Goal: Task Accomplishment & Management: Use online tool/utility

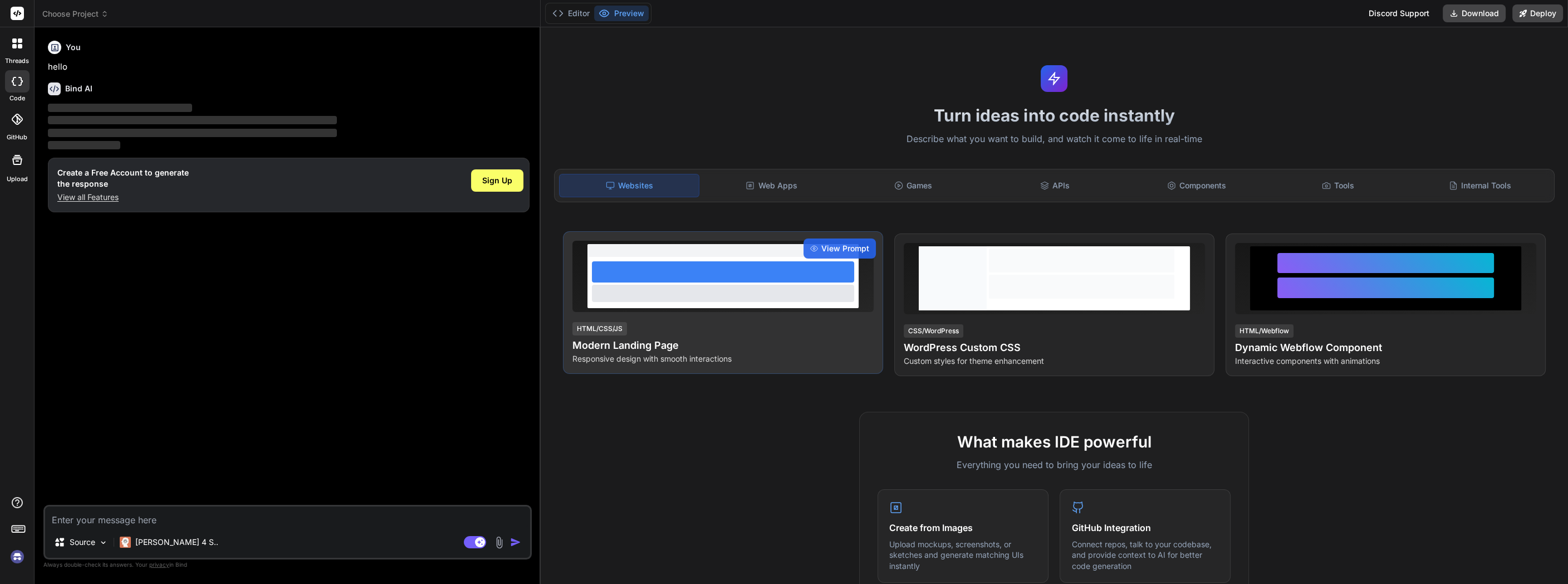
type textarea "x"
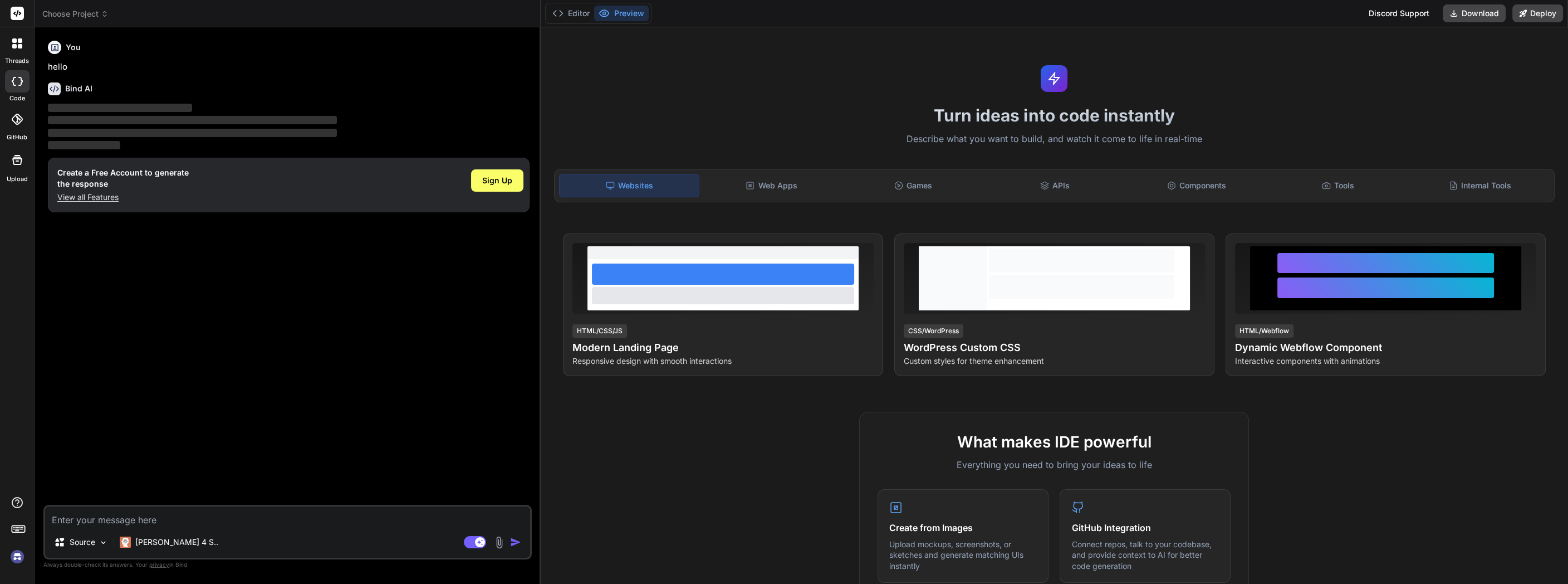
click at [187, 525] on textarea at bounding box center [287, 516] width 485 height 20
type textarea "b"
type textarea "x"
type textarea "bu"
type textarea "x"
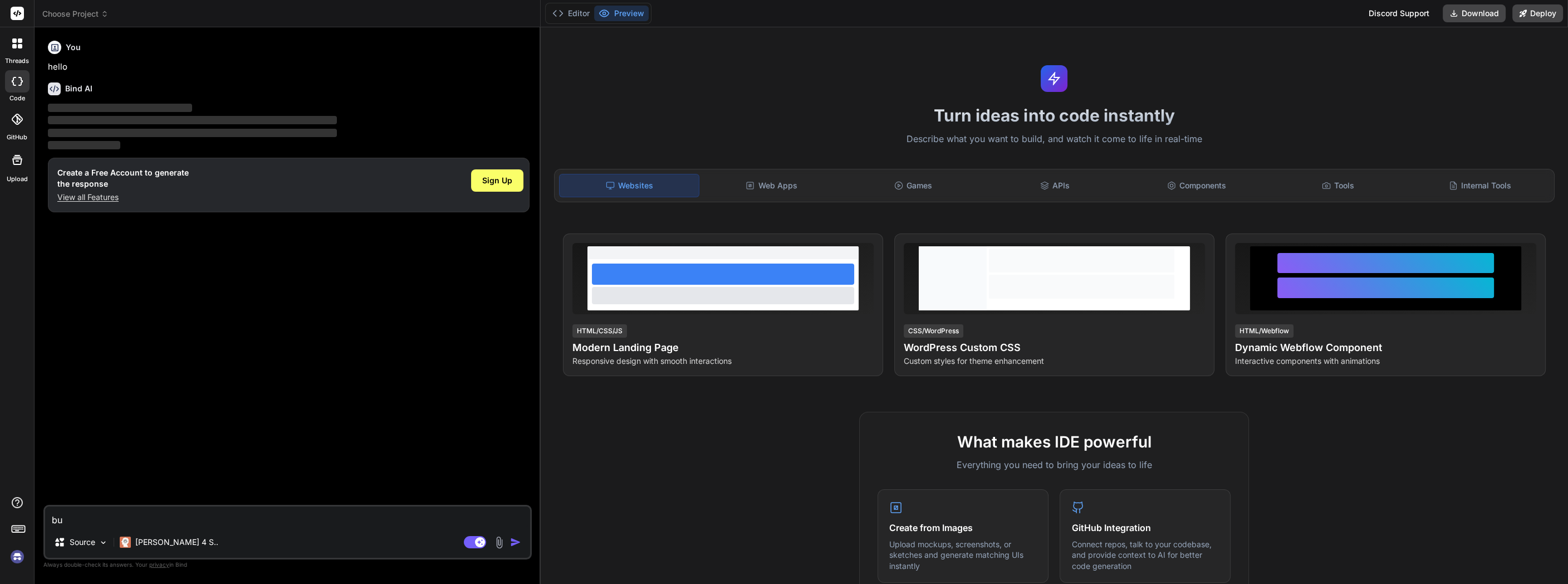
type textarea "bui"
type textarea "x"
type textarea "buil"
type textarea "x"
type textarea "build"
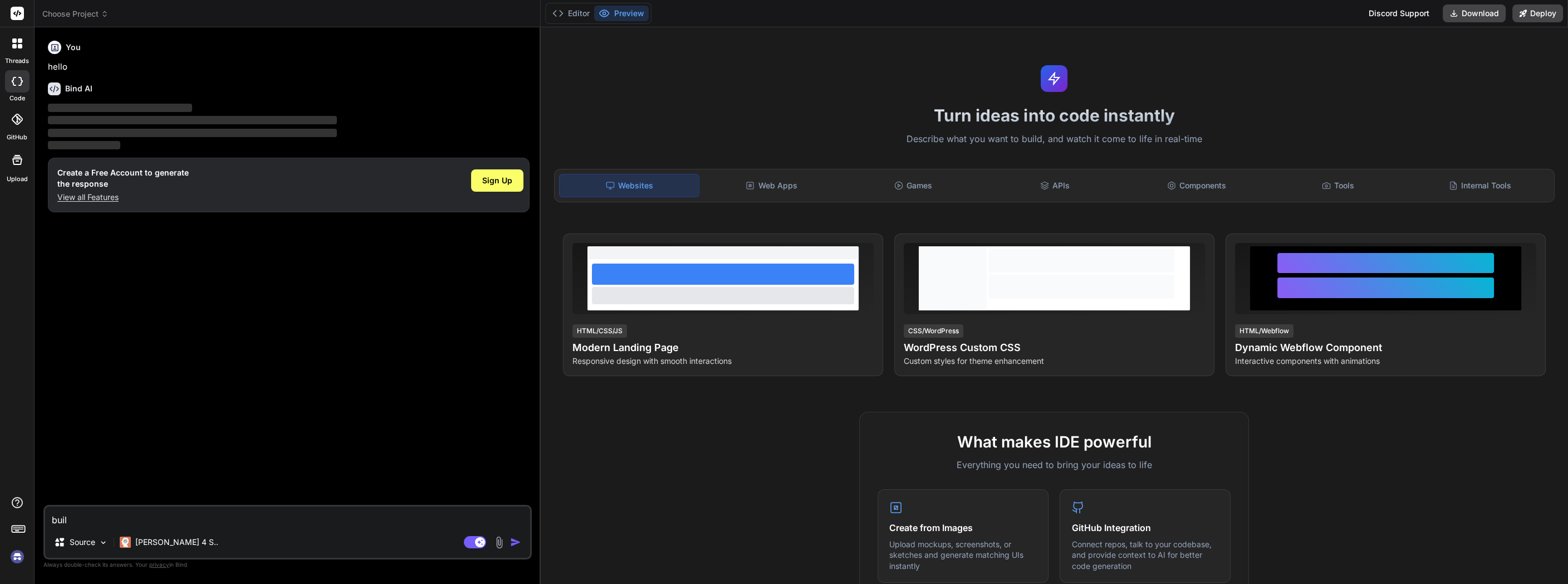
type textarea "x"
type textarea "build"
type textarea "x"
type textarea "build a"
type textarea "x"
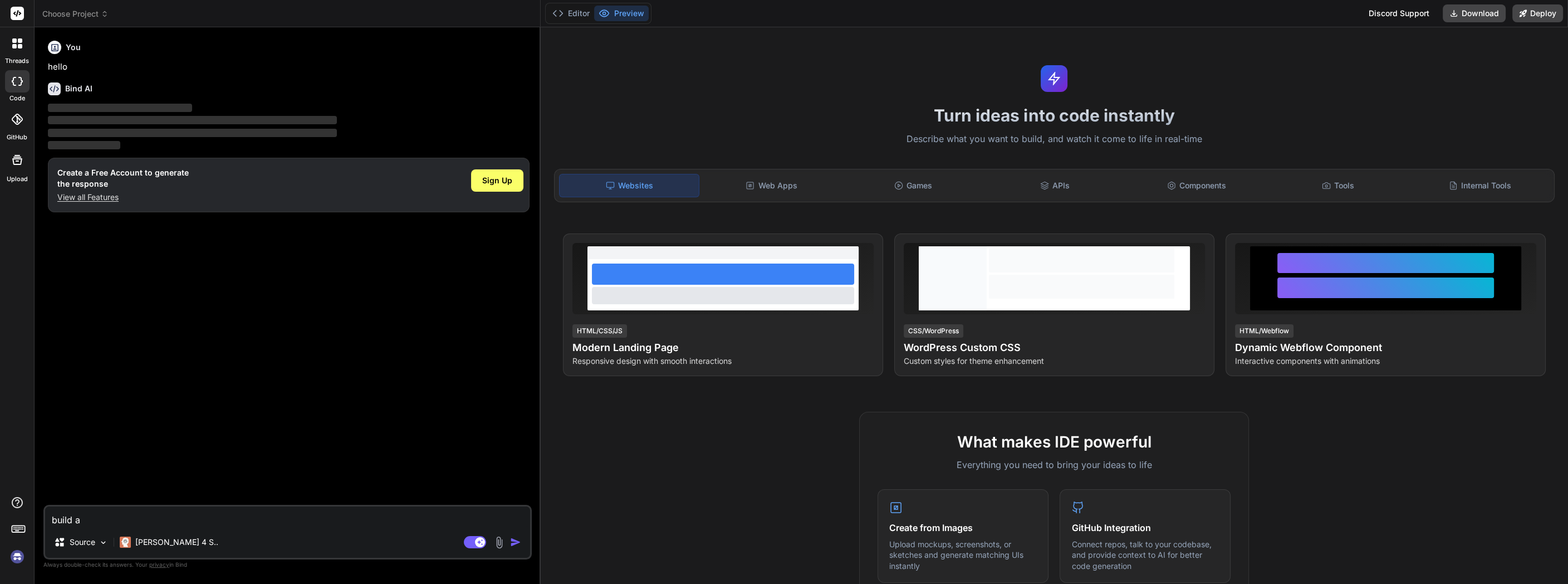
type textarea "build a"
type textarea "x"
type textarea "build a m"
type textarea "x"
type textarea "build a mo"
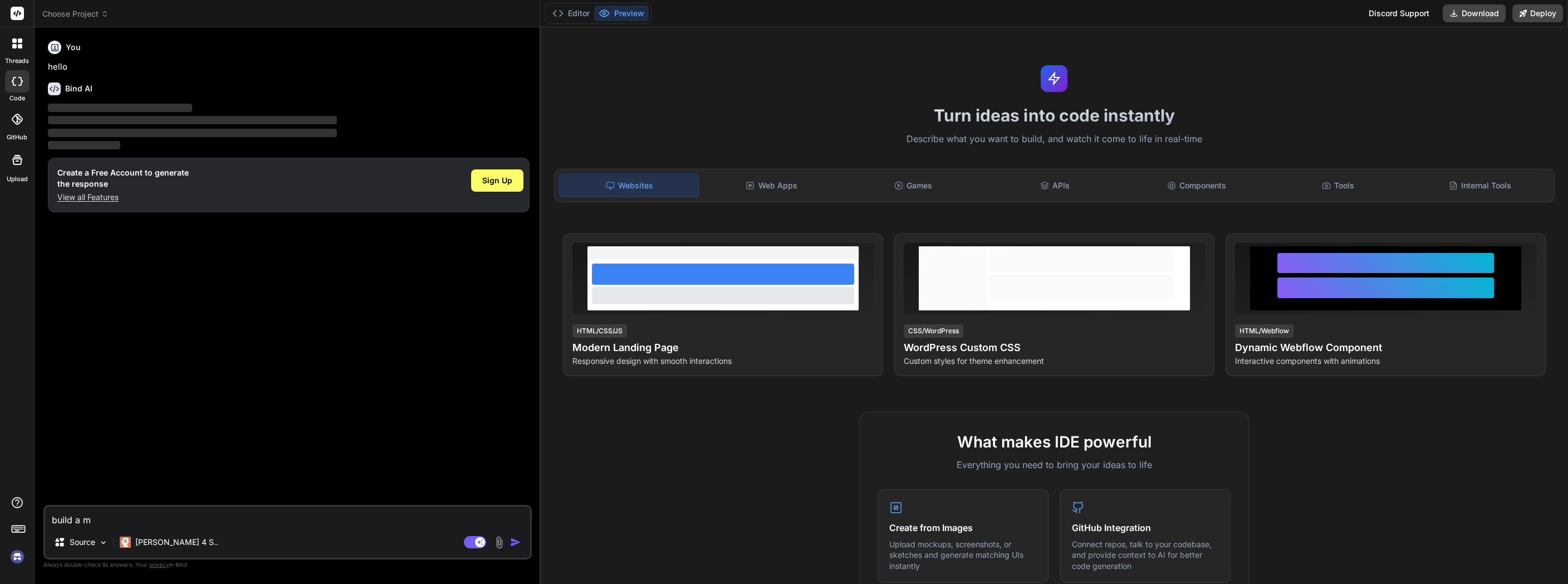
type textarea "x"
type textarea "build a mod"
type textarea "x"
type textarea "build a mode"
type textarea "x"
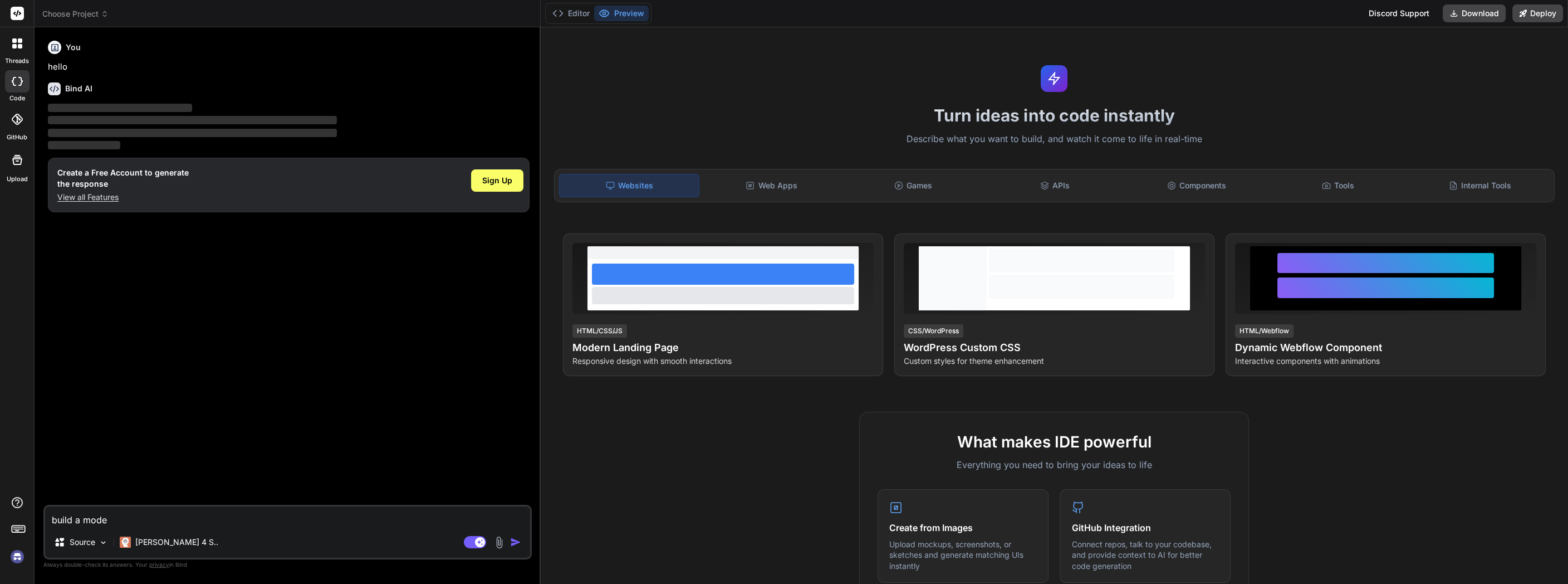
type textarea "build a moder"
type textarea "x"
type textarea "build a modern"
type textarea "x"
type textarea "build a modern"
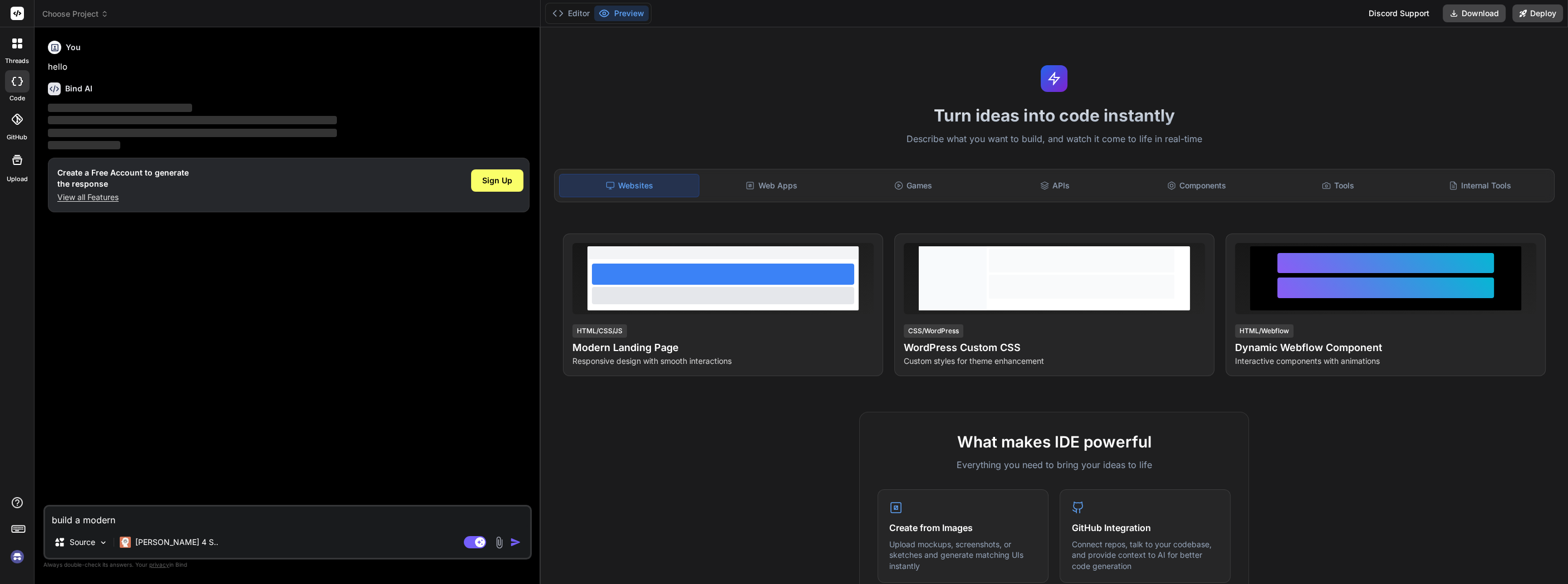
type textarea "x"
type textarea "build a modern l"
type textarea "x"
type textarea "build a modern la"
type textarea "x"
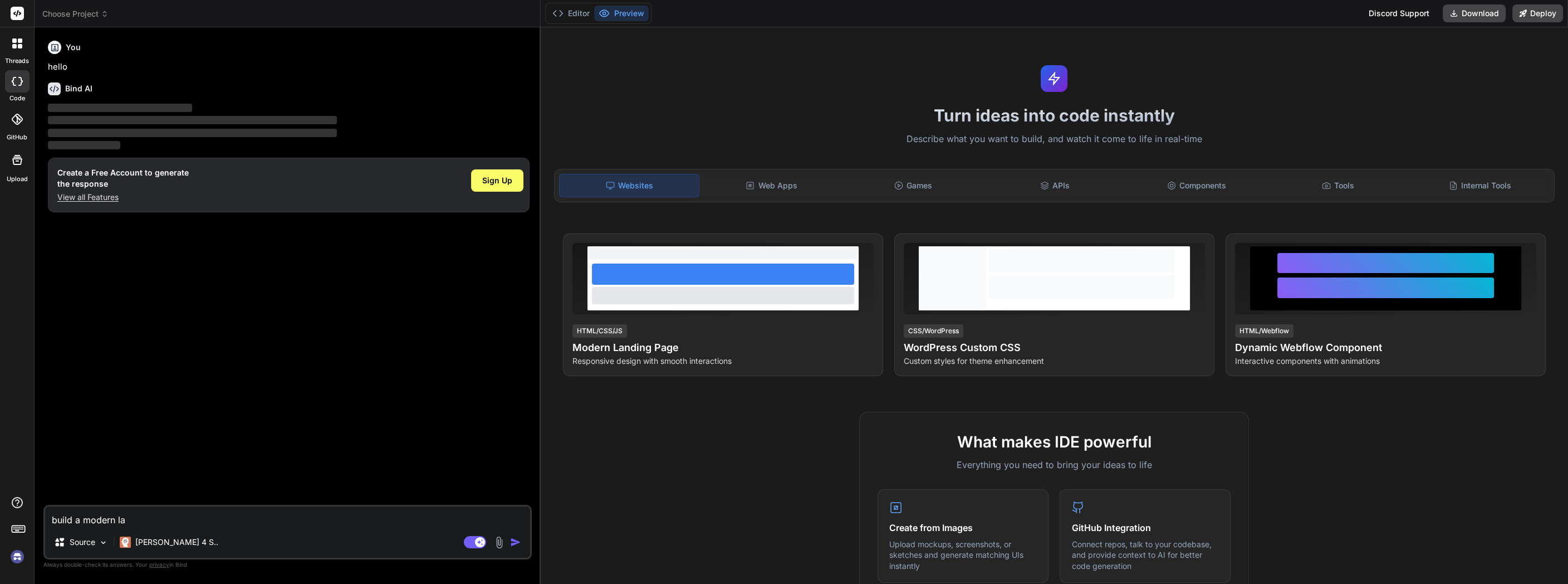
type textarea "build a modern lan"
type textarea "x"
type textarea "build a modern land"
type textarea "x"
type textarea "build a modern landi"
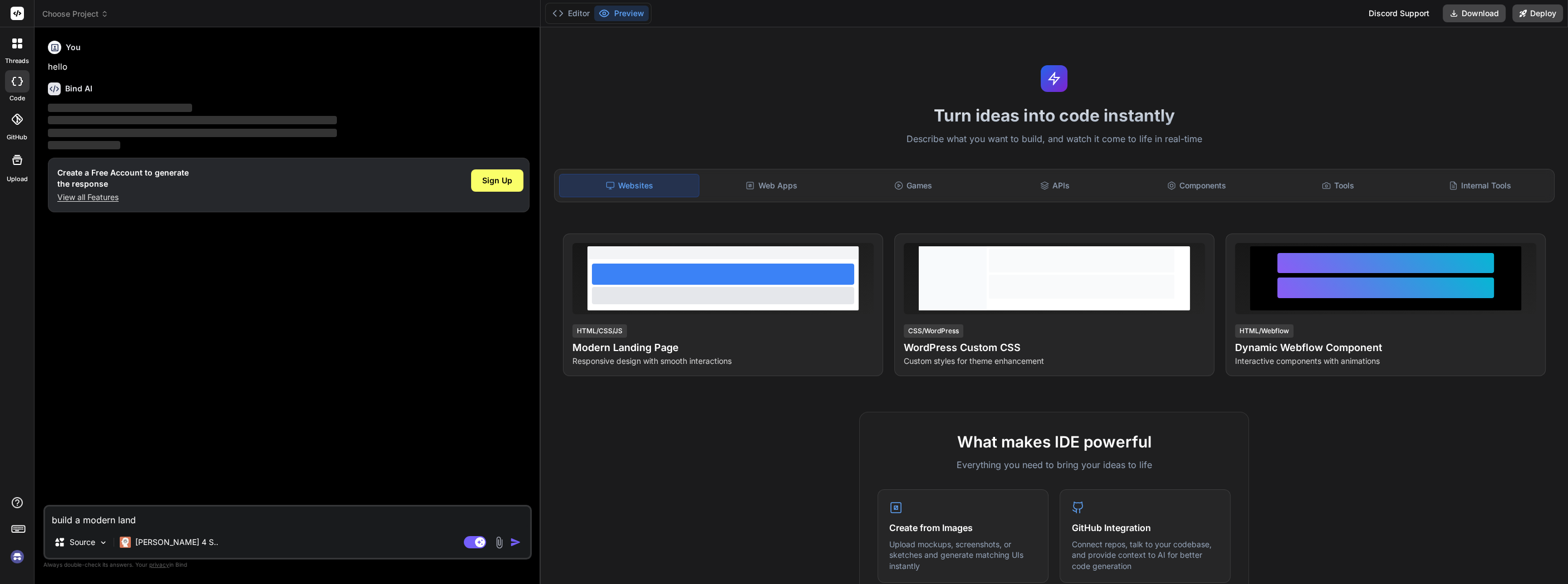
type textarea "x"
type textarea "build a modern landin"
type textarea "x"
type textarea "build a modern landing"
type textarea "x"
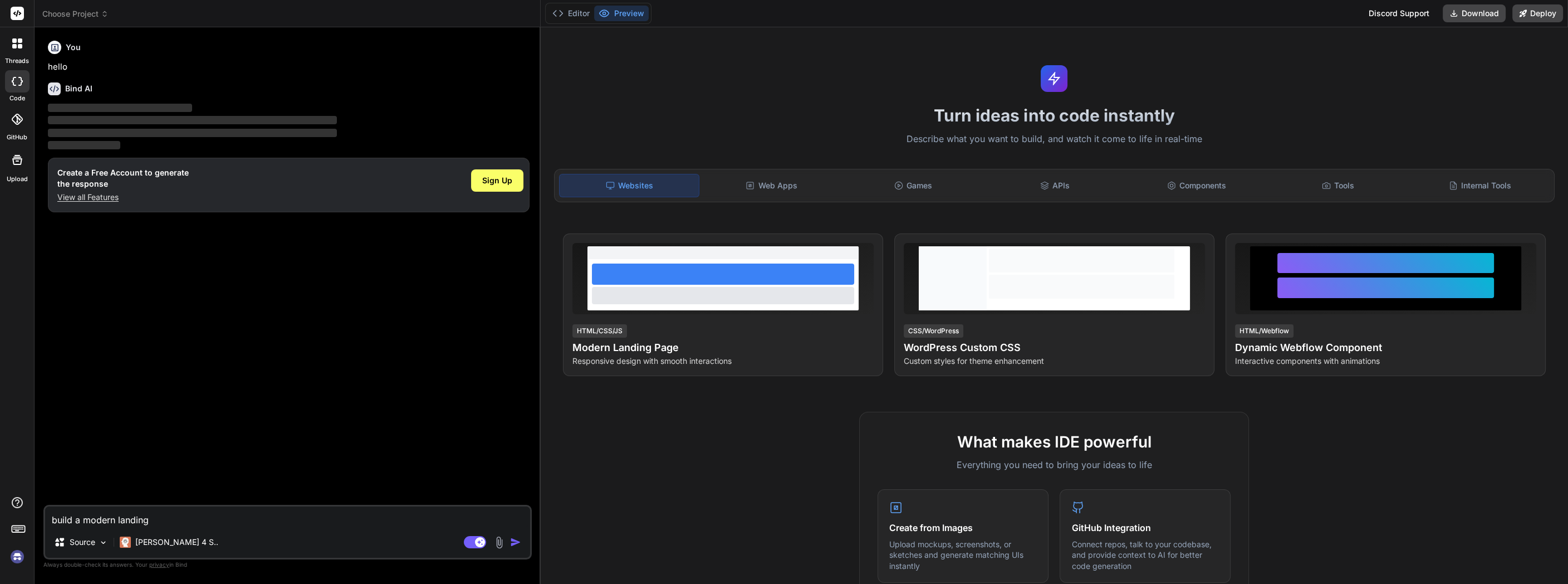
type textarea "build a modern landing"
type textarea "x"
type textarea "build a modern landing p"
type textarea "x"
type textarea "build a modern landing pa"
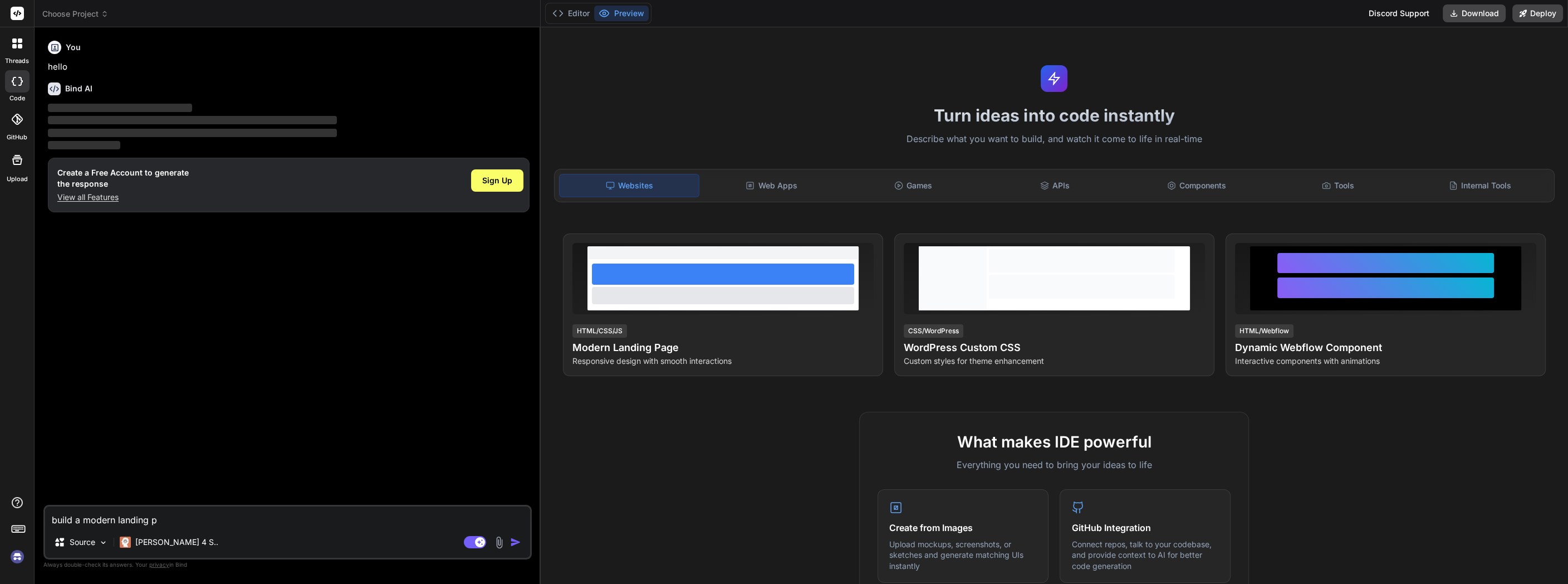
type textarea "x"
type textarea "build a modern landing pag"
type textarea "x"
type textarea "build a modern landing page"
type textarea "x"
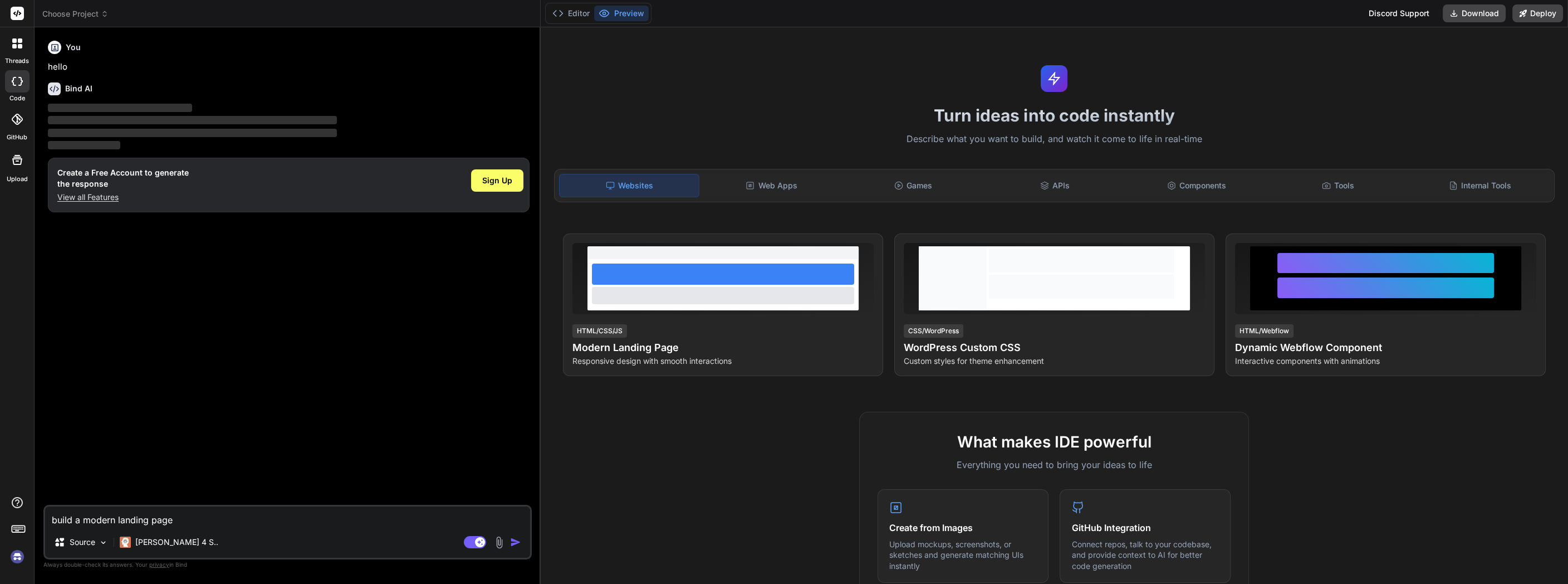
type textarea "build a modern landing page"
type textarea "x"
type textarea "build a modern landing page f"
type textarea "x"
type textarea "build a modern landing page fo"
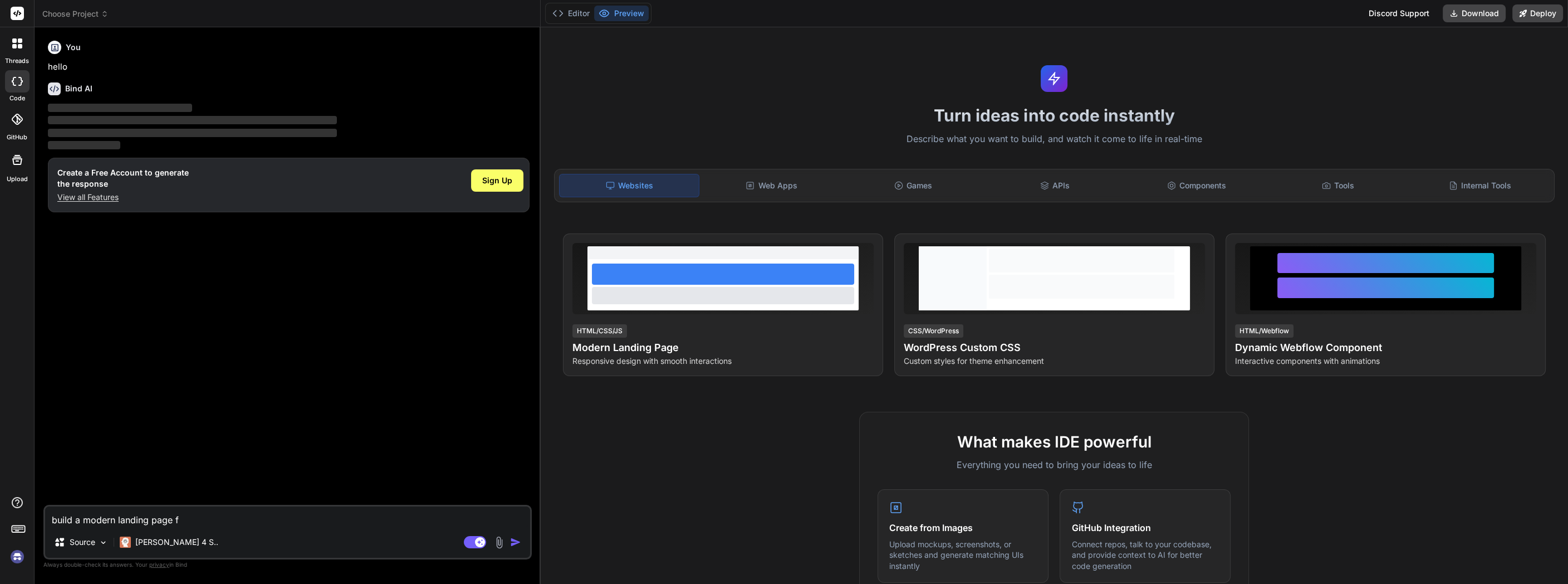
type textarea "x"
type textarea "build a modern landing page for"
type textarea "x"
type textarea "build a modern landing page for"
type textarea "x"
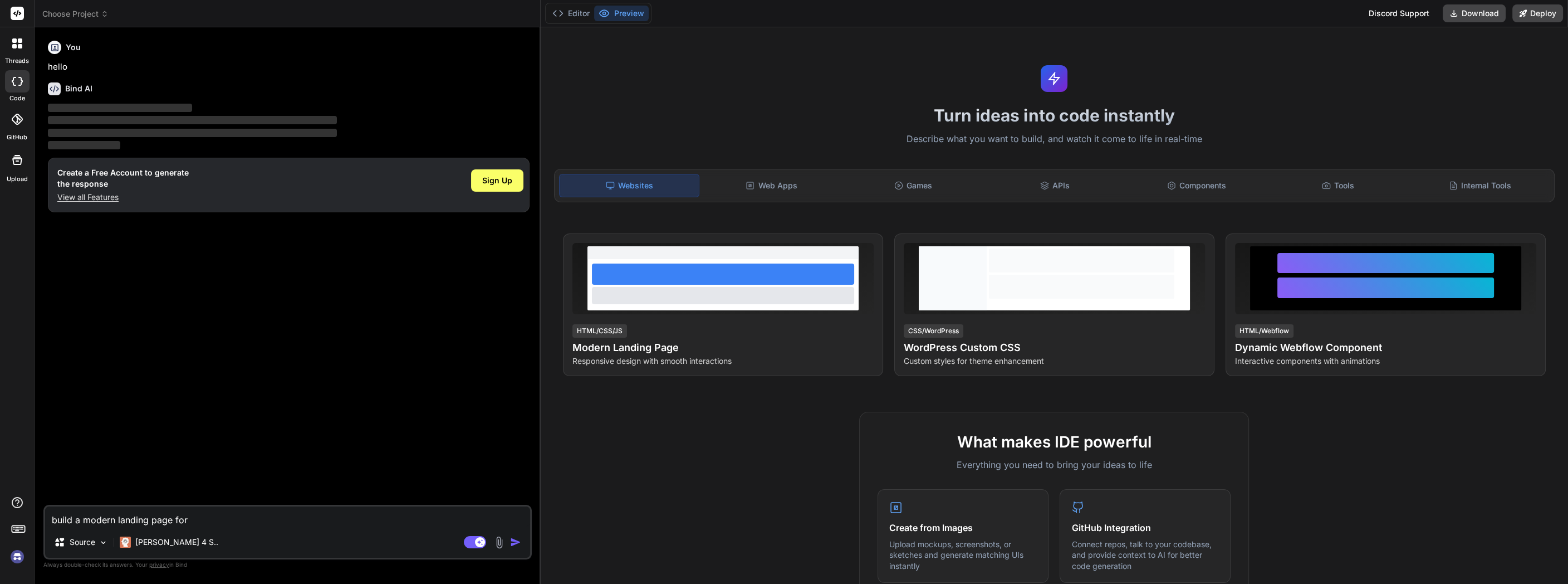
type textarea "build a modern landing page for a"
type textarea "x"
type textarea "build a modern landing page for a"
type textarea "x"
type textarea "build a modern landing page for a"
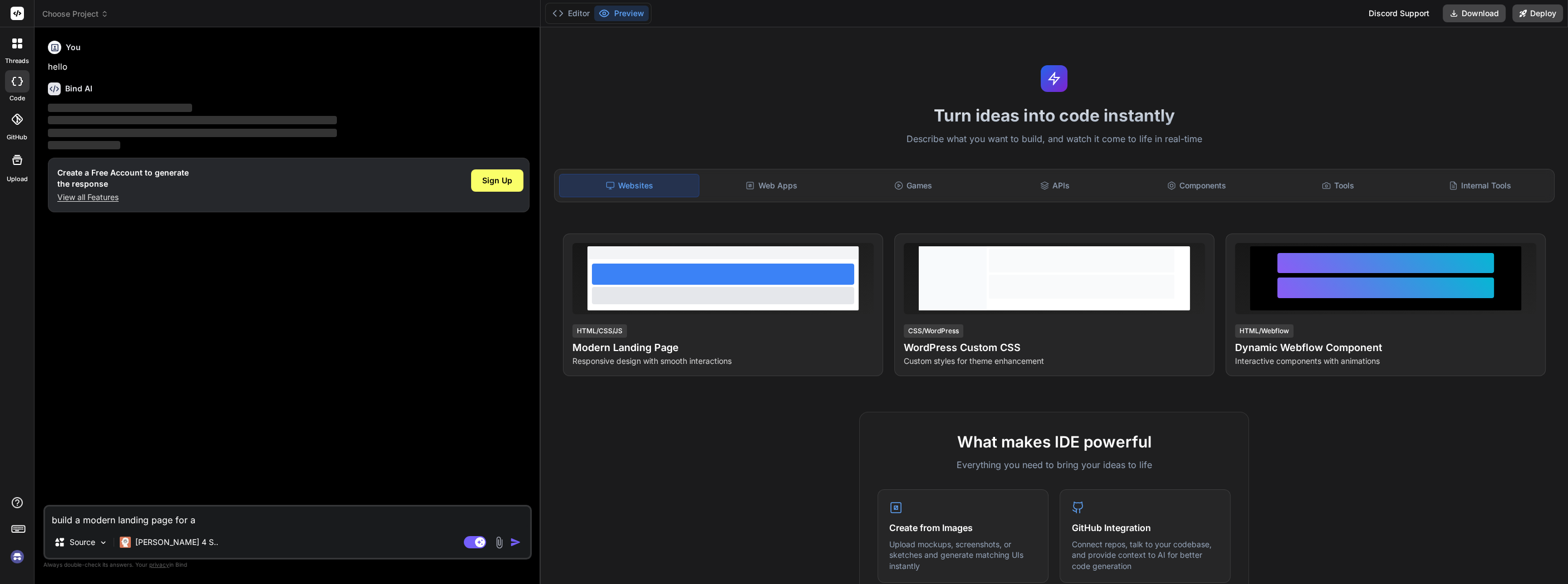
type textarea "x"
type textarea "build a modern landing page for an"
type textarea "x"
type textarea "build a modern landing page for an"
type textarea "x"
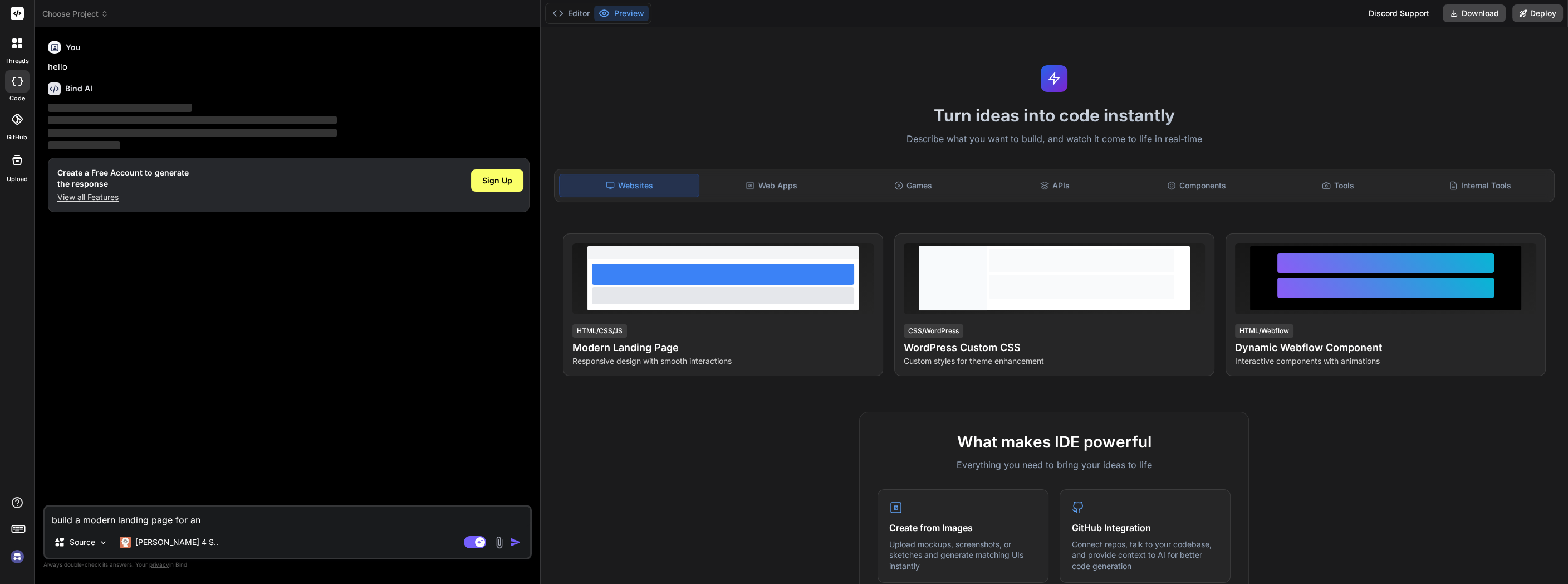
type textarea "build a modern landing page for an a"
type textarea "x"
type textarea "build a modern landing page for an ai"
type textarea "x"
type textarea "build a modern landing page for an ai"
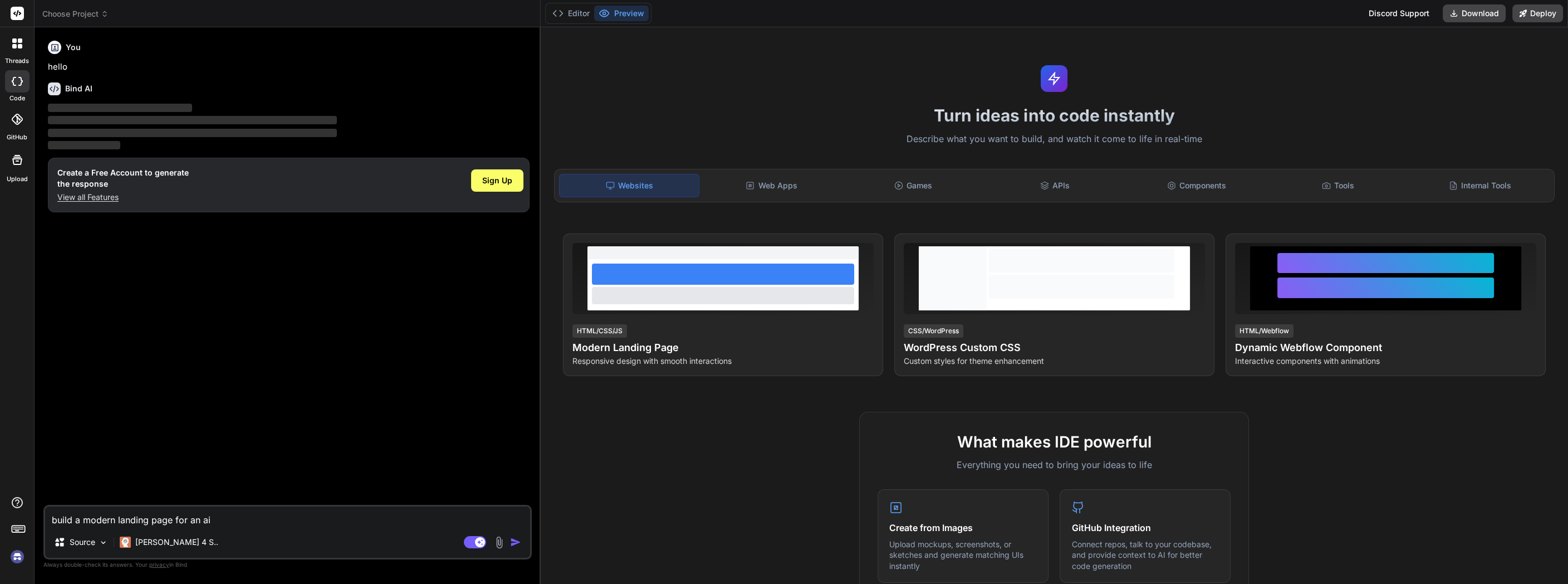
type textarea "x"
type textarea "build a modern landing page for an ai c"
type textarea "x"
type textarea "build a modern landing page for an ai co"
type textarea "x"
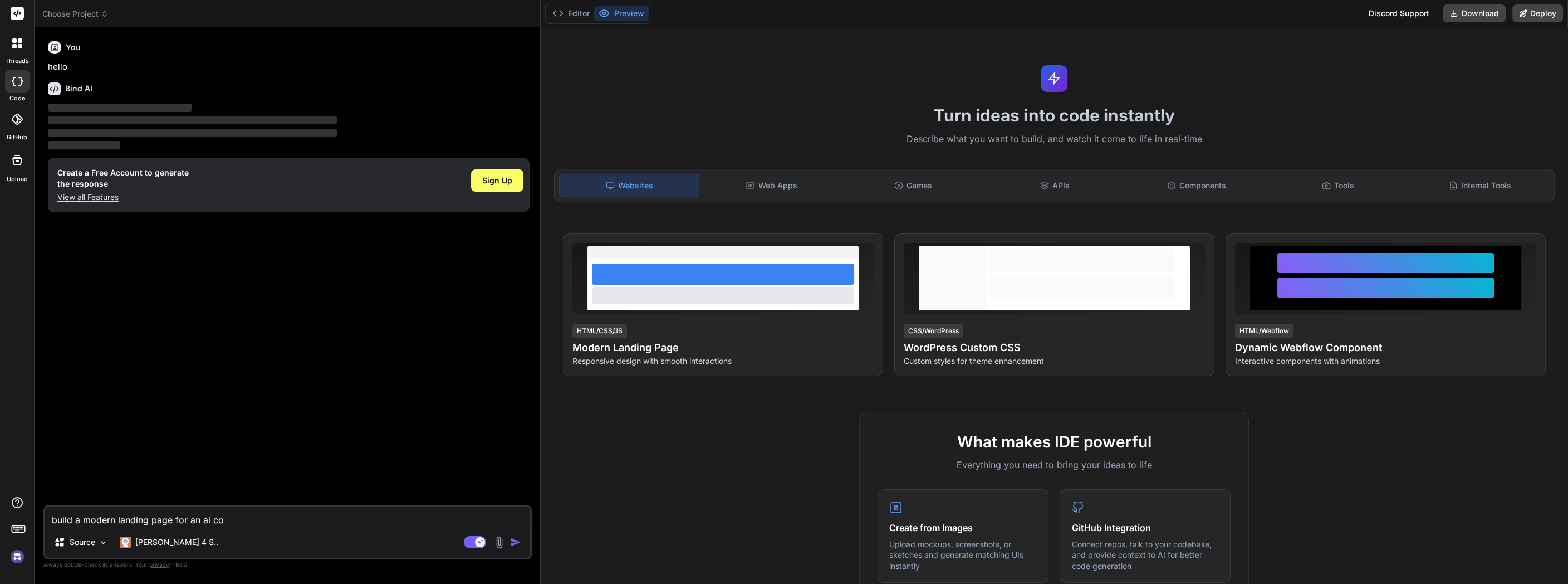
type textarea "build a modern landing page for an ai con"
type textarea "x"
type textarea "build a modern landing page for an ai cons"
type textarea "x"
type textarea "build a modern landing page for an ai consu"
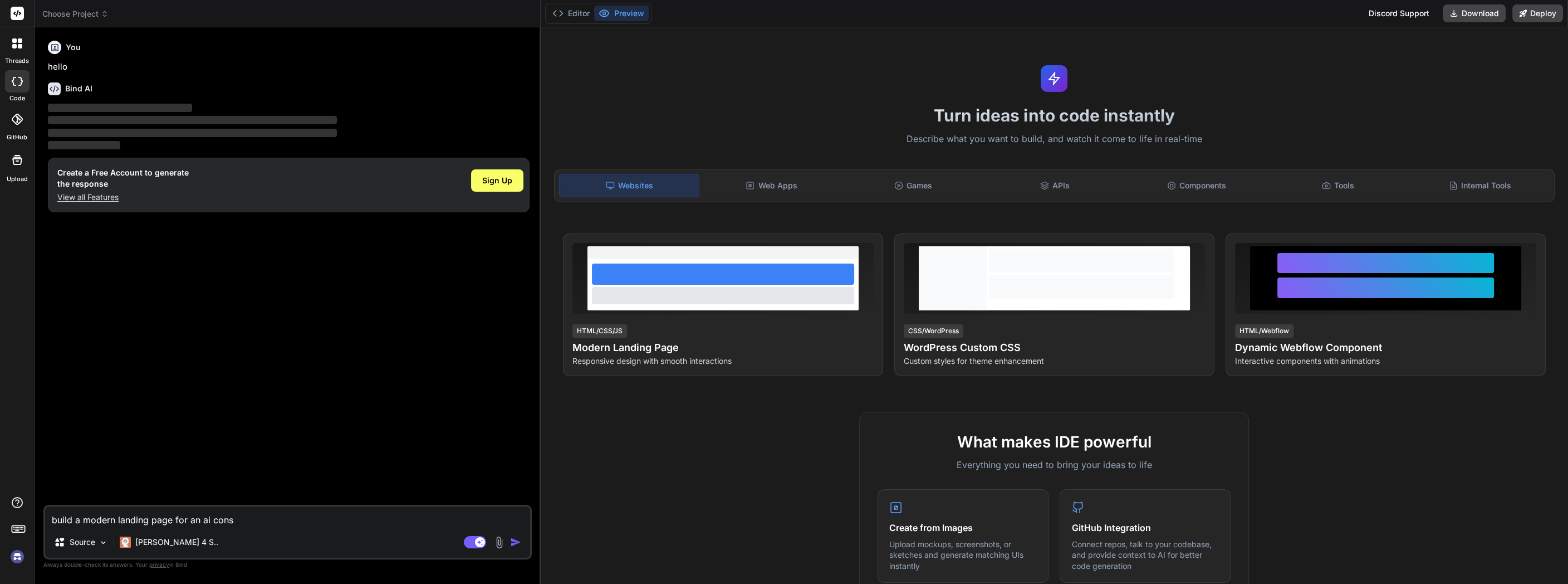
type textarea "x"
type textarea "build a modern landing page for an ai consul"
type textarea "x"
type textarea "build a modern landing page for an ai consult"
type textarea "x"
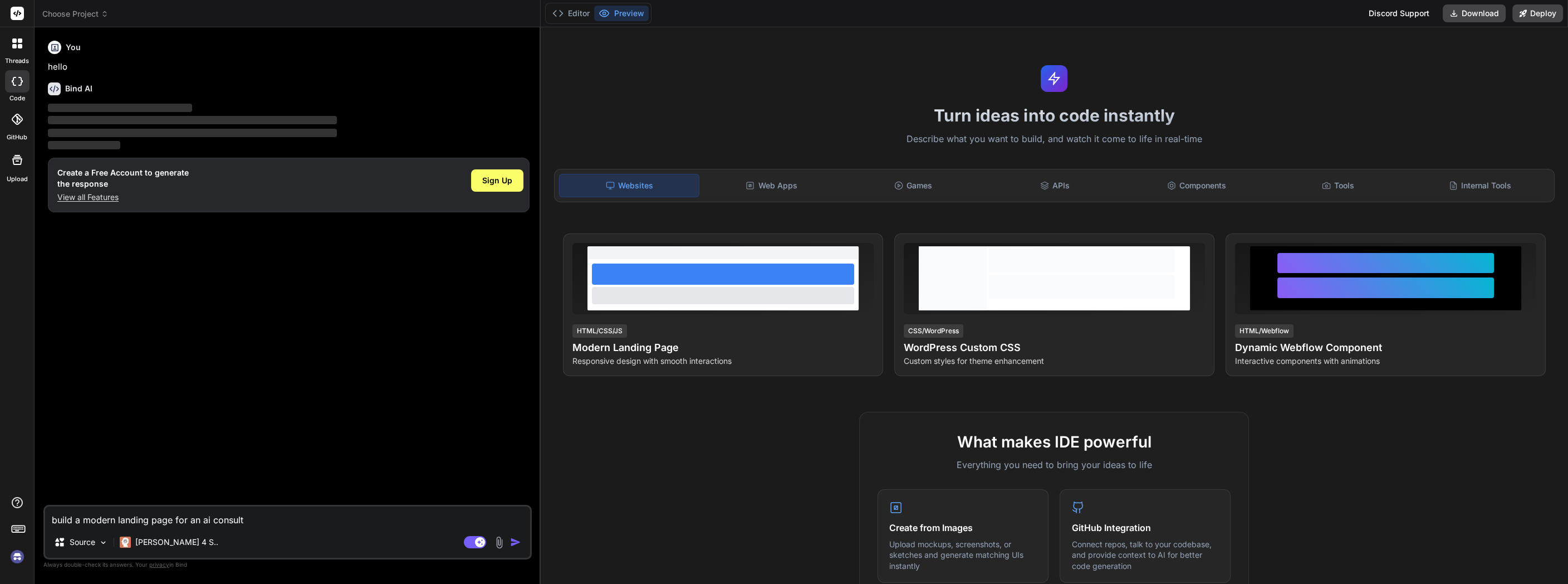
type textarea "build a modern landing page for an ai consulti"
type textarea "x"
type textarea "build a modern landing page for an ai consultin"
type textarea "x"
type textarea "build a modern landing page for an ai consulting"
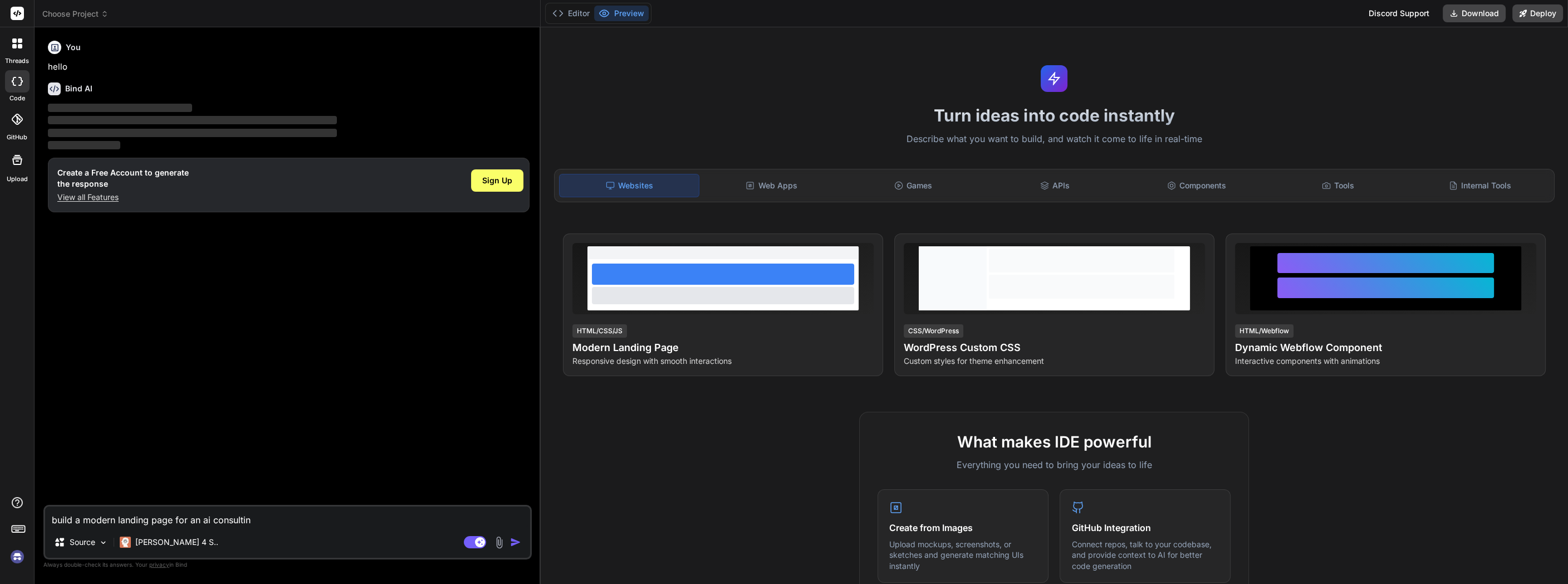
type textarea "x"
type textarea "build a modern landing page for an ai consulting"
type textarea "x"
type textarea "build a modern landing page for an ai consulting c"
type textarea "x"
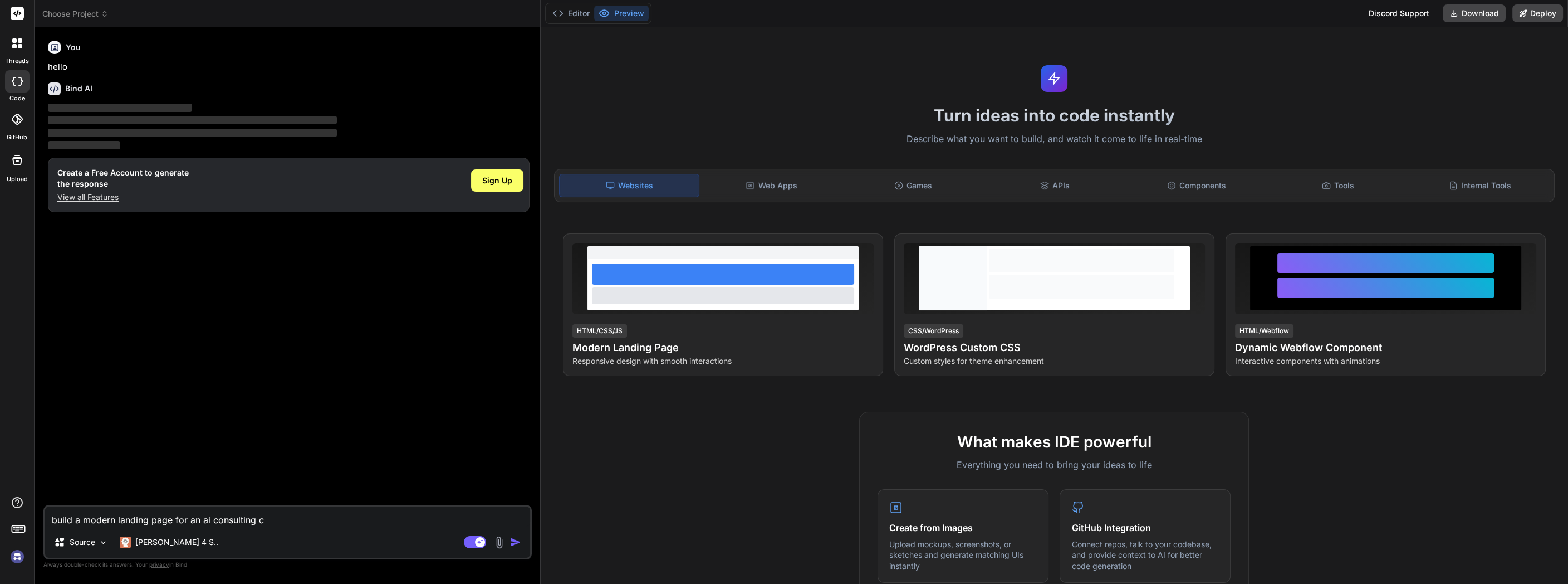
type textarea "build a modern landing page for an ai consulting co"
type textarea "x"
type textarea "build a modern landing page for an ai consulting cop"
type textarea "x"
type textarea "build a modern landing page for an ai consulting copa"
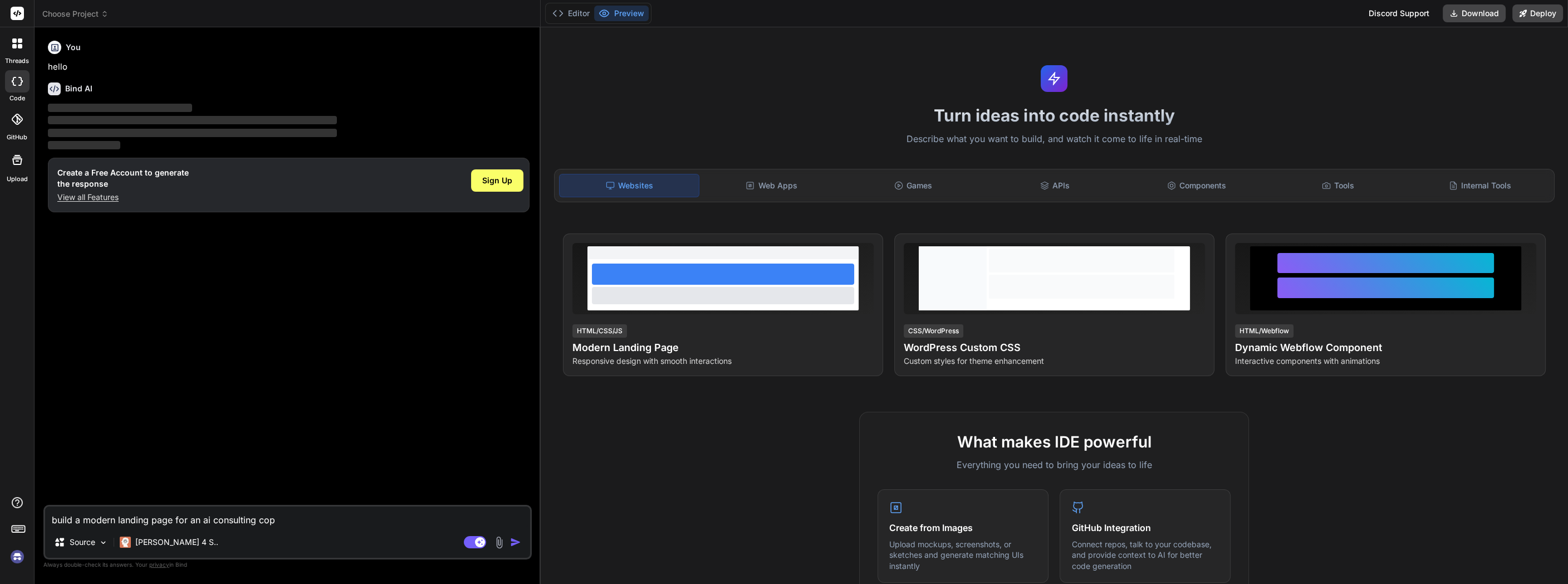
type textarea "x"
type textarea "build a modern landing page for an ai consulting copan"
type textarea "x"
type textarea "build a modern landing page for an ai consulting copa"
type textarea "x"
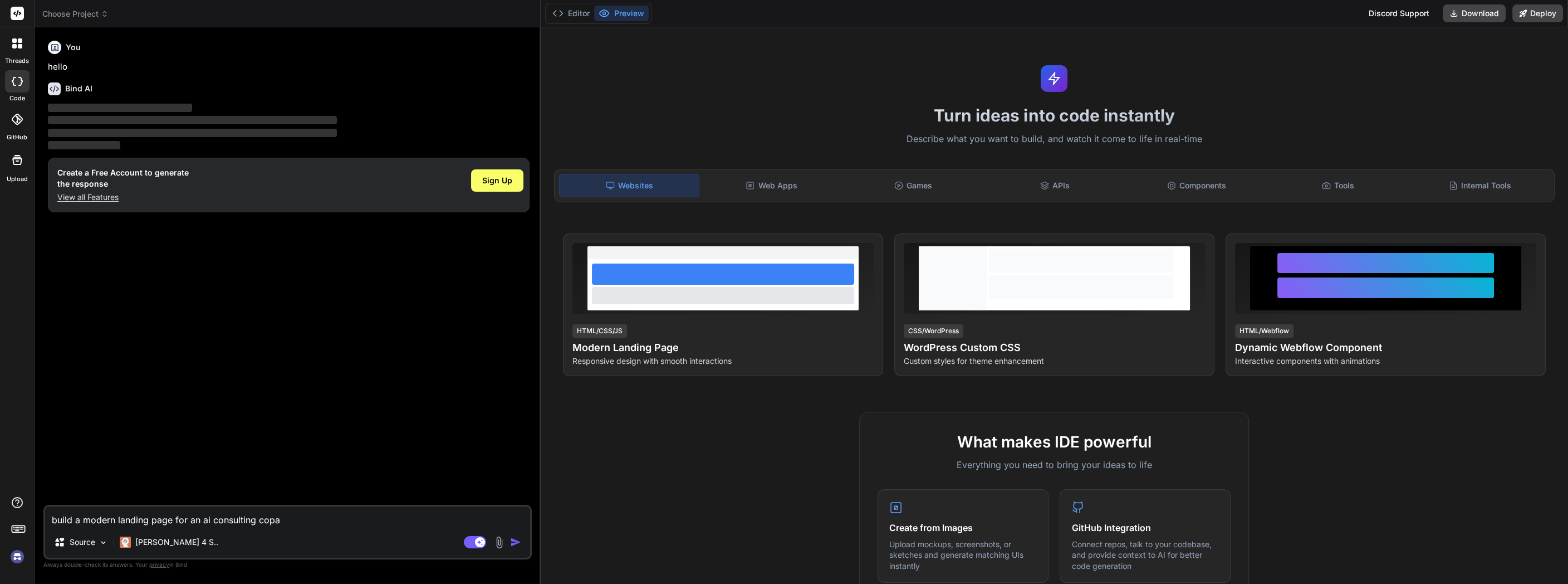
type textarea "build a modern landing page for an ai consulting cop"
type textarea "x"
type textarea "build a modern landing page for an ai consulting co"
type textarea "x"
type textarea "build a modern landing page for an ai consulting com"
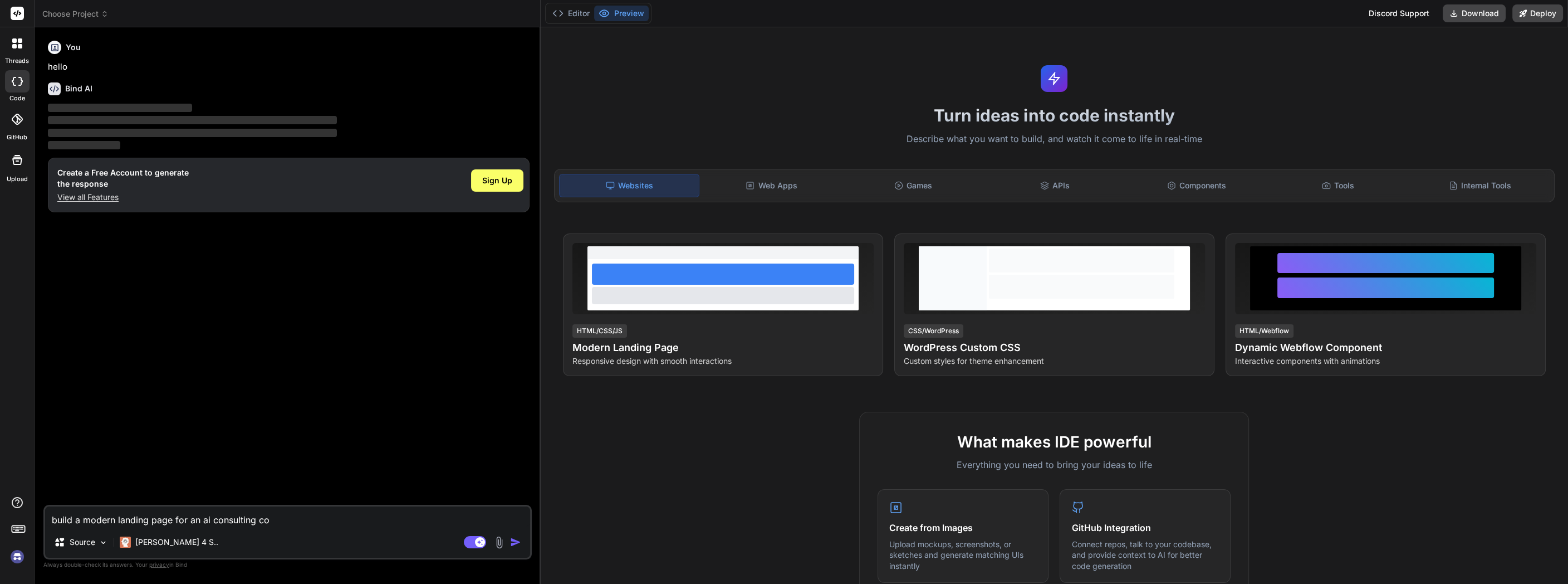
type textarea "x"
type textarea "build a modern landing page for an ai consulting comp"
type textarea "x"
type textarea "build a modern landing page for an ai consulting compa"
type textarea "x"
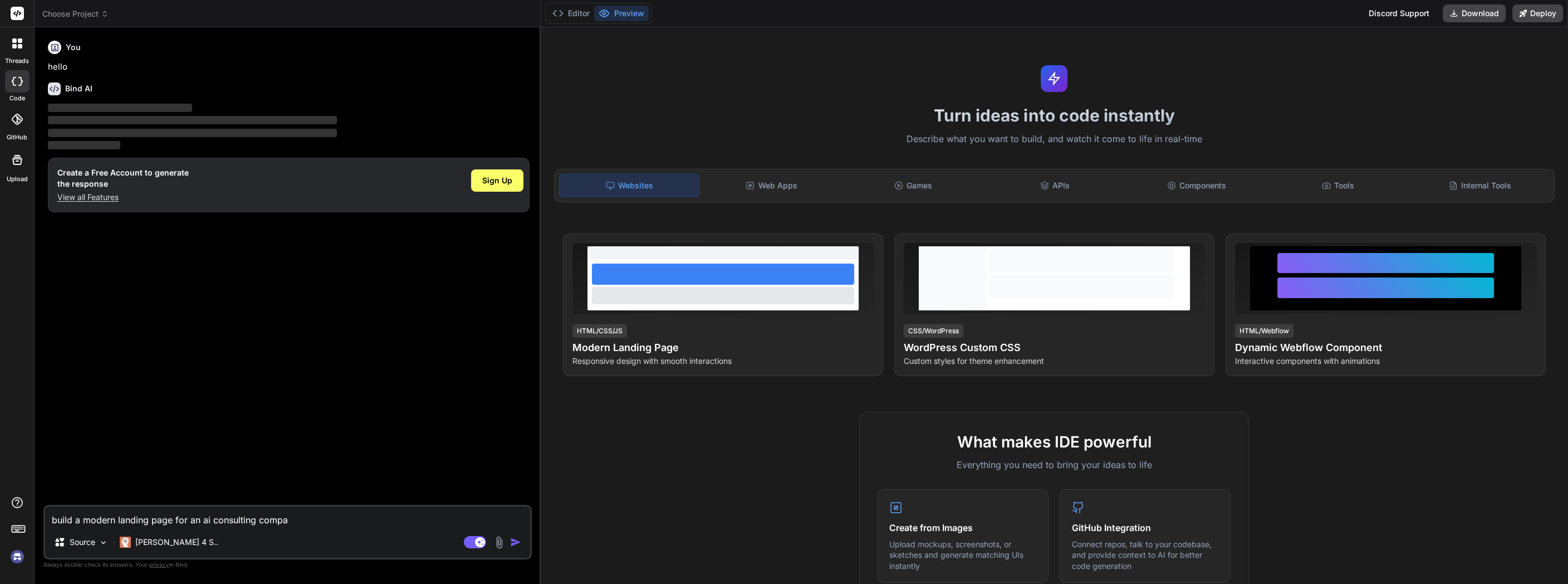
type textarea "build a modern landing page for an ai consulting compan"
type textarea "x"
type textarea "build a modern landing page for an ai consulting company"
type textarea "x"
type textarea "build a modern landing page for an ai consulting compan"
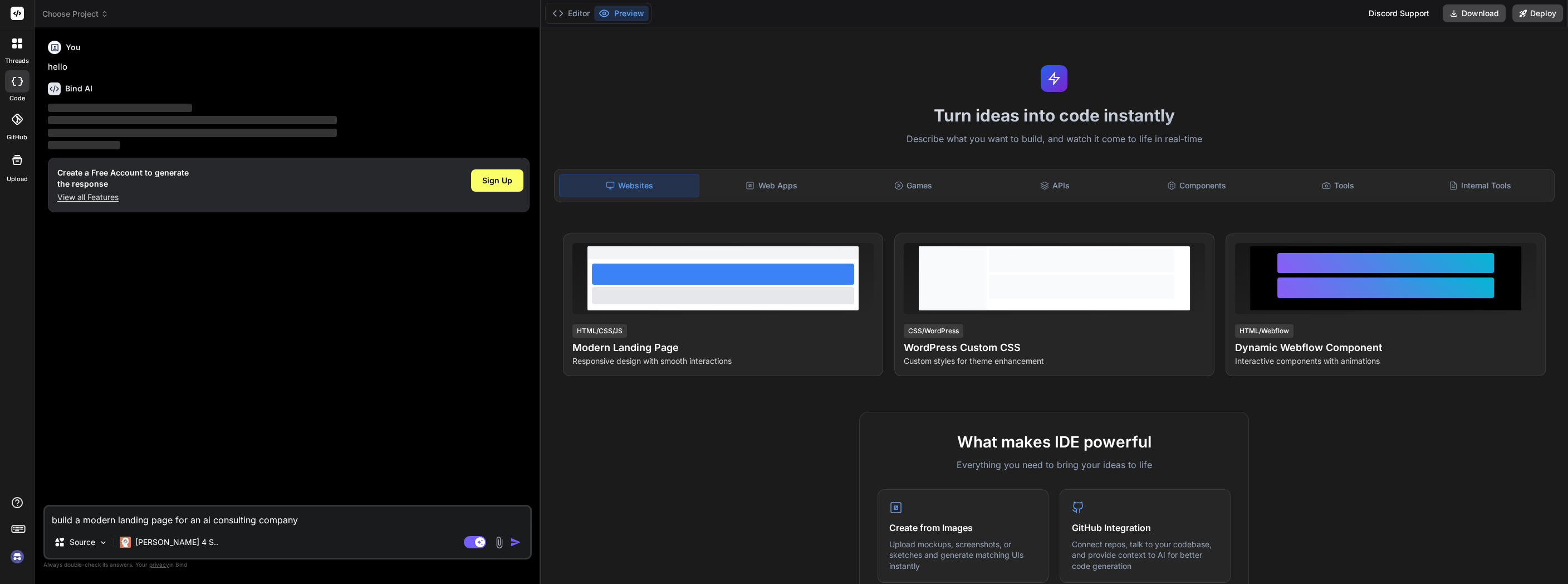
type textarea "x"
type textarea "build a modern landing page for an ai consulting compa"
type textarea "x"
type textarea "build a modern landing page for an ai consulting comp"
type textarea "x"
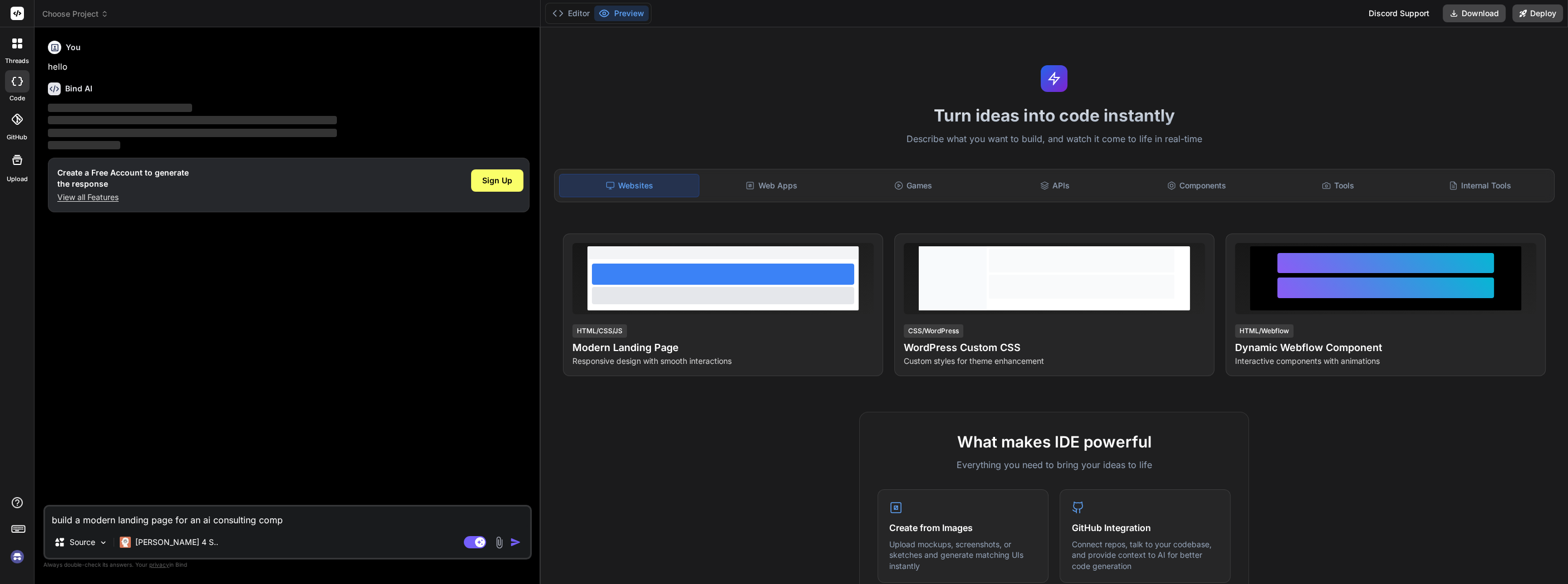
type textarea "build a modern landing page for an ai consulting compa"
type textarea "x"
type textarea "build a modern landing page for an ai consulting compan"
type textarea "x"
type textarea "build a modern landing page for an ai consulting company"
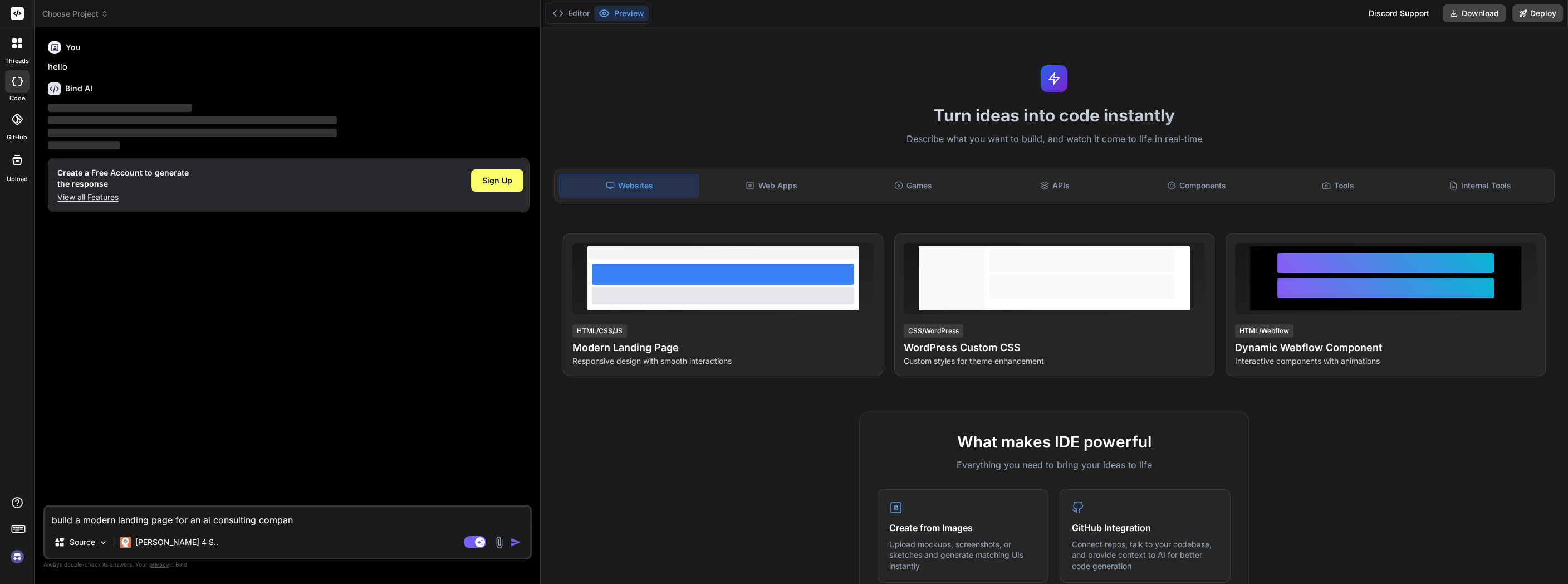
type textarea "x"
type textarea "build a modern landing page for an ai consulting company."
type textarea "x"
type textarea "build a modern landing page for an ai consulting company."
click at [512, 544] on img "button" at bounding box center [516, 542] width 11 height 11
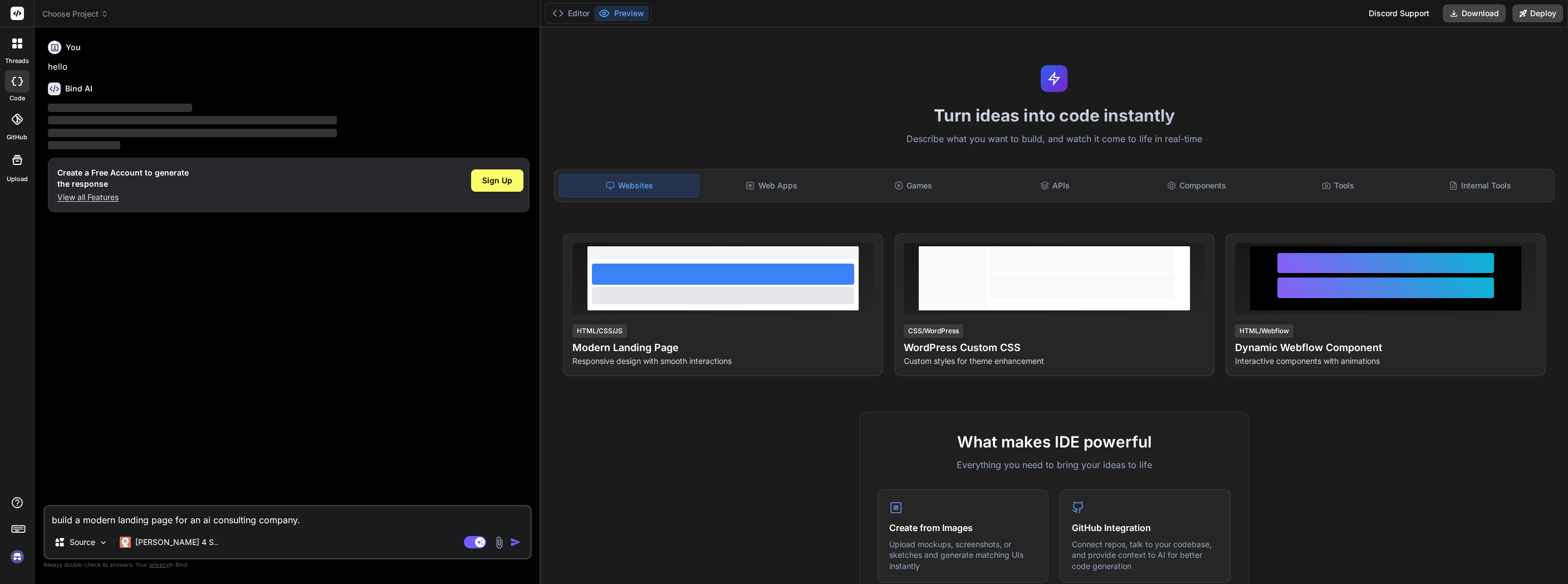
click at [512, 544] on img "button" at bounding box center [516, 542] width 11 height 11
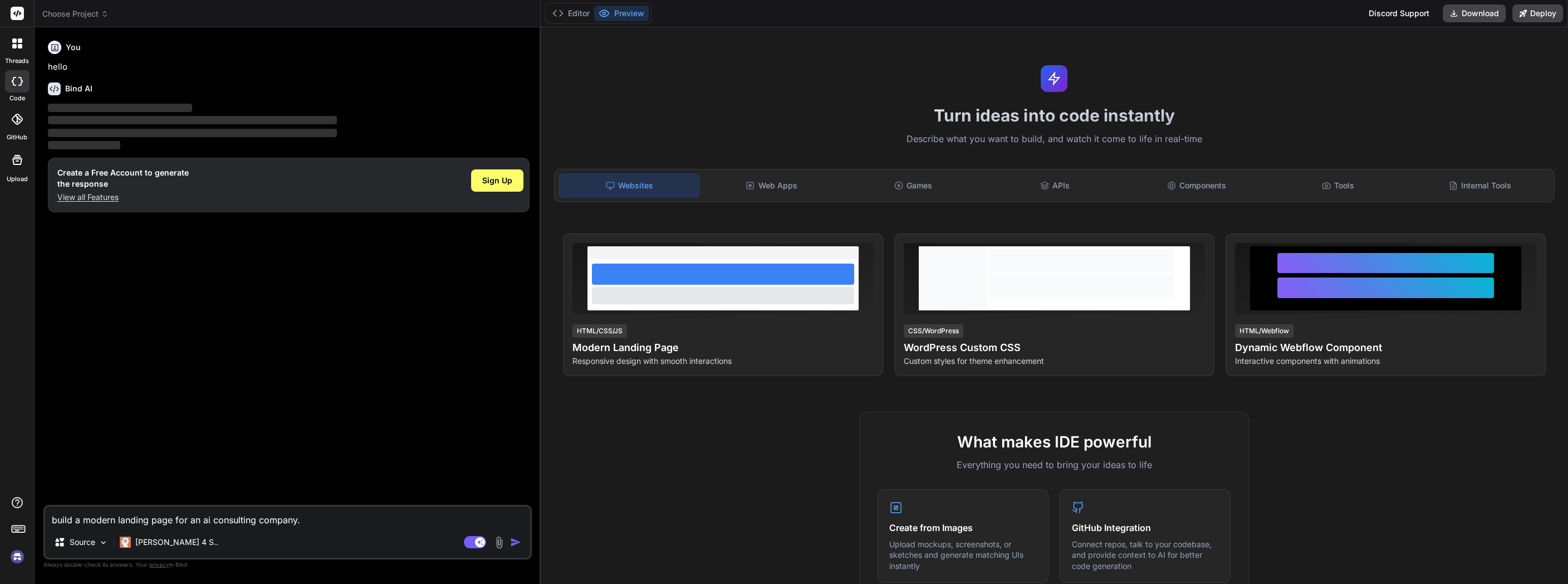
click at [15, 4] on div at bounding box center [17, 13] width 34 height 27
click at [19, 13] on rect at bounding box center [17, 13] width 13 height 13
click at [506, 180] on span "Sign Up" at bounding box center [497, 180] width 30 height 11
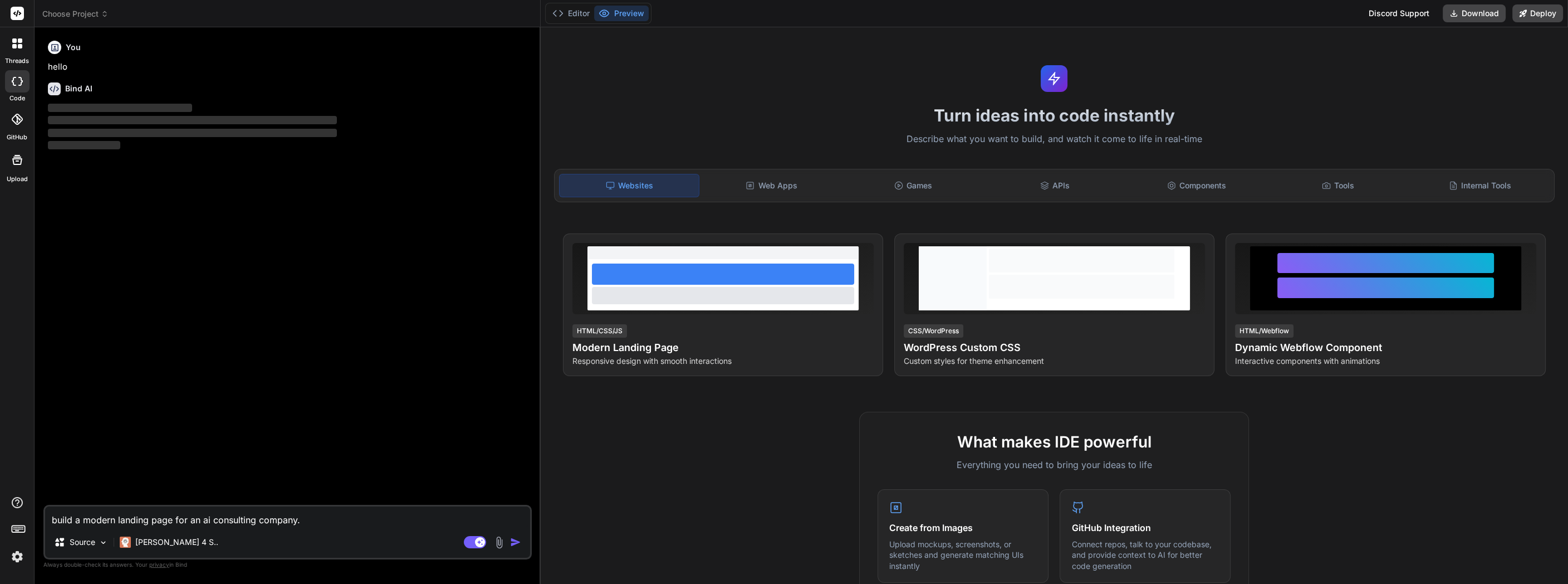
click at [513, 542] on img "button" at bounding box center [516, 542] width 11 height 11
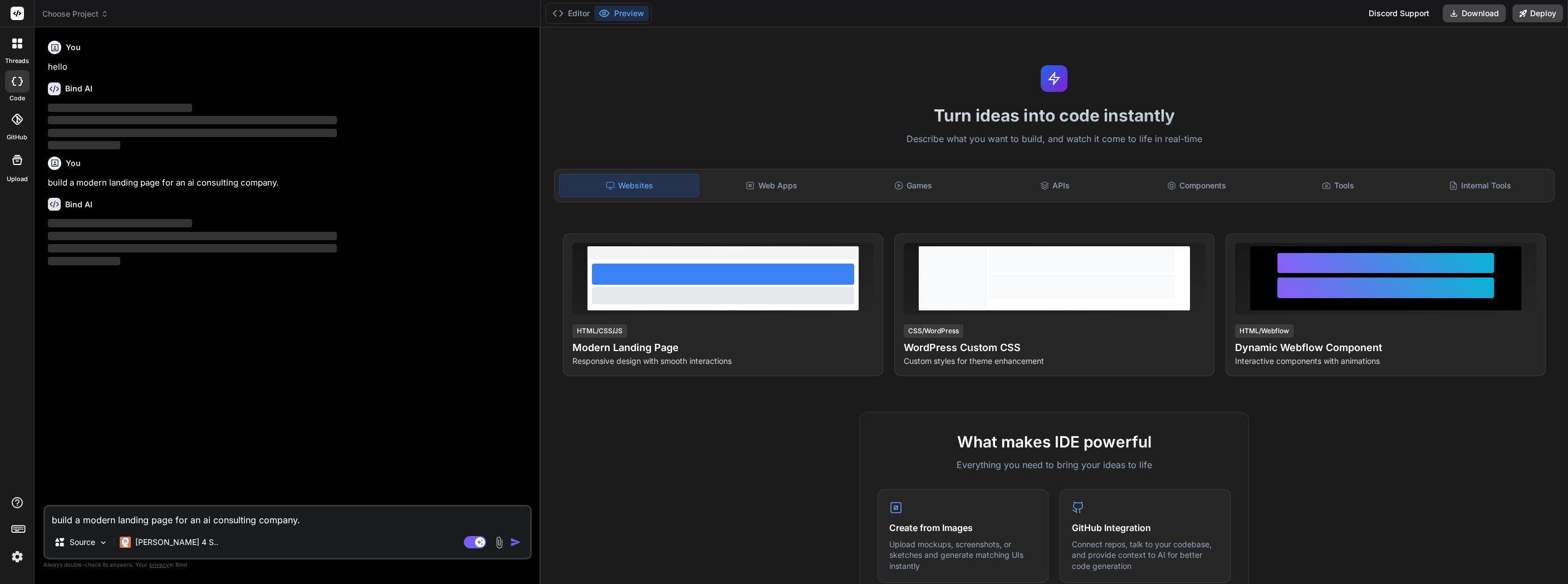
click at [1399, 60] on div "Turn ideas into code instantly Describe what you want to build, and watch it co…" at bounding box center [1054, 306] width 1027 height 557
click at [294, 414] on div "You hello Bind AI ‌ ‌ ‌ ‌ You build a modern landing page for an ai consulting …" at bounding box center [289, 270] width 486 height 468
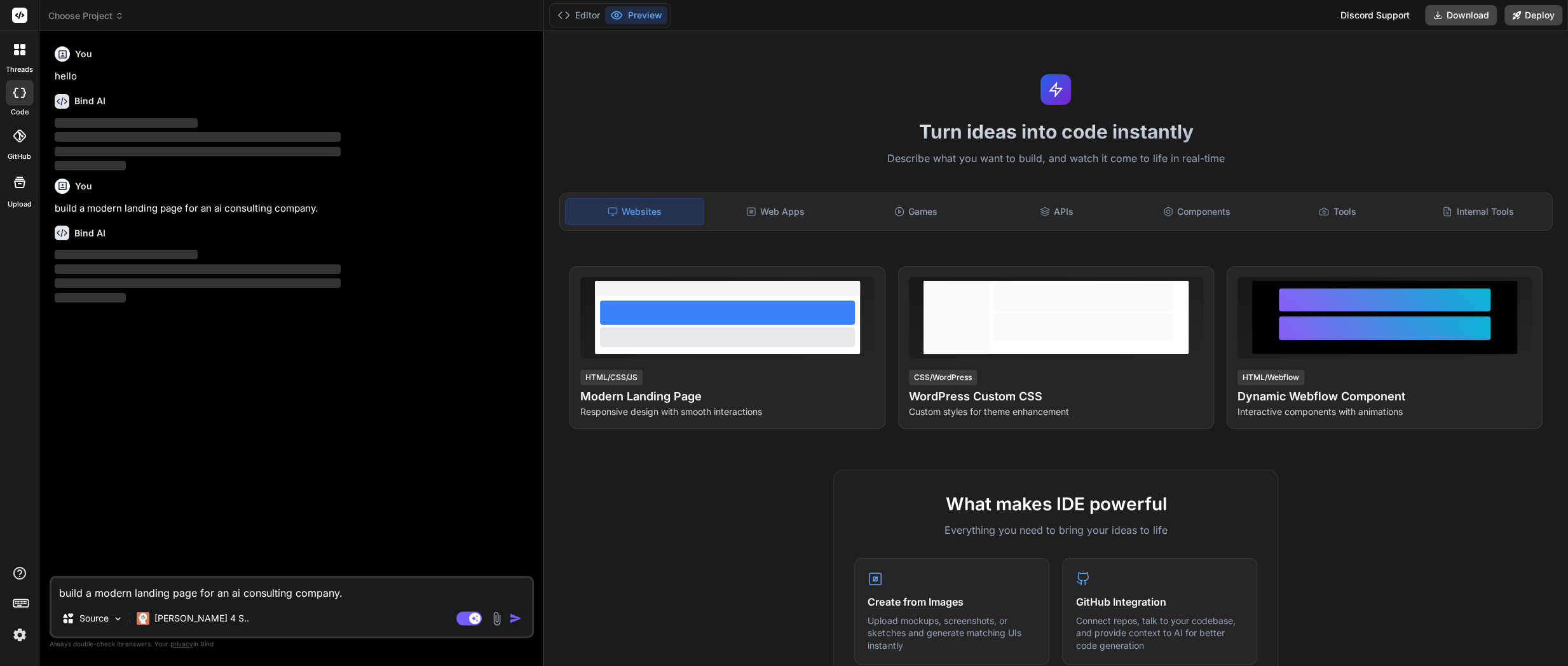
type textarea "x"
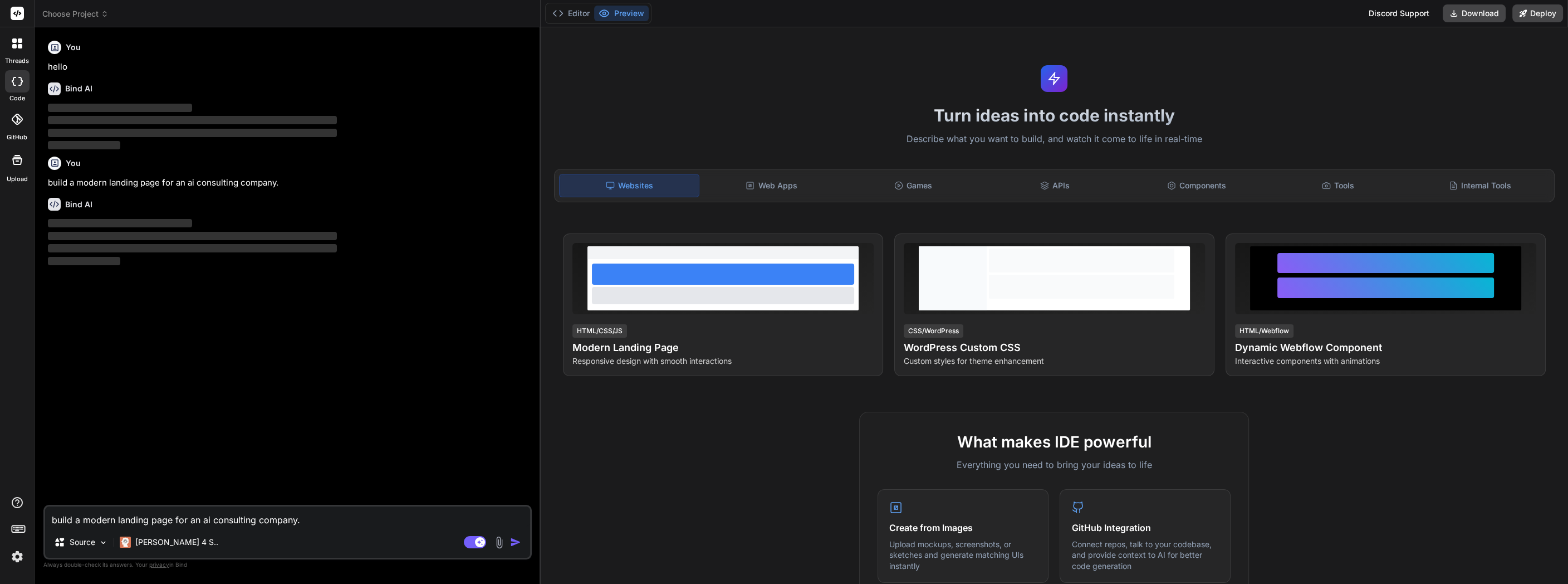
click at [21, 13] on icon at bounding box center [18, 13] width 9 height 7
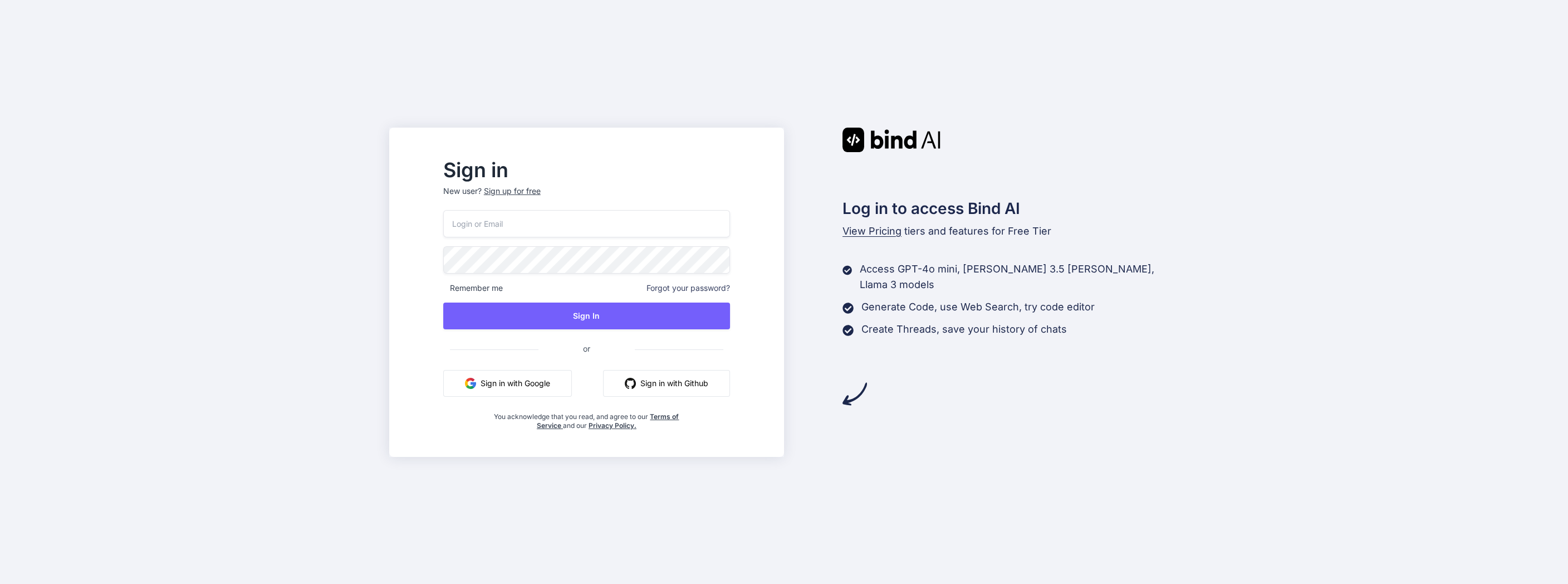
click at [561, 223] on input "email" at bounding box center [586, 223] width 287 height 27
type input "drbrianharte@gmail.com"
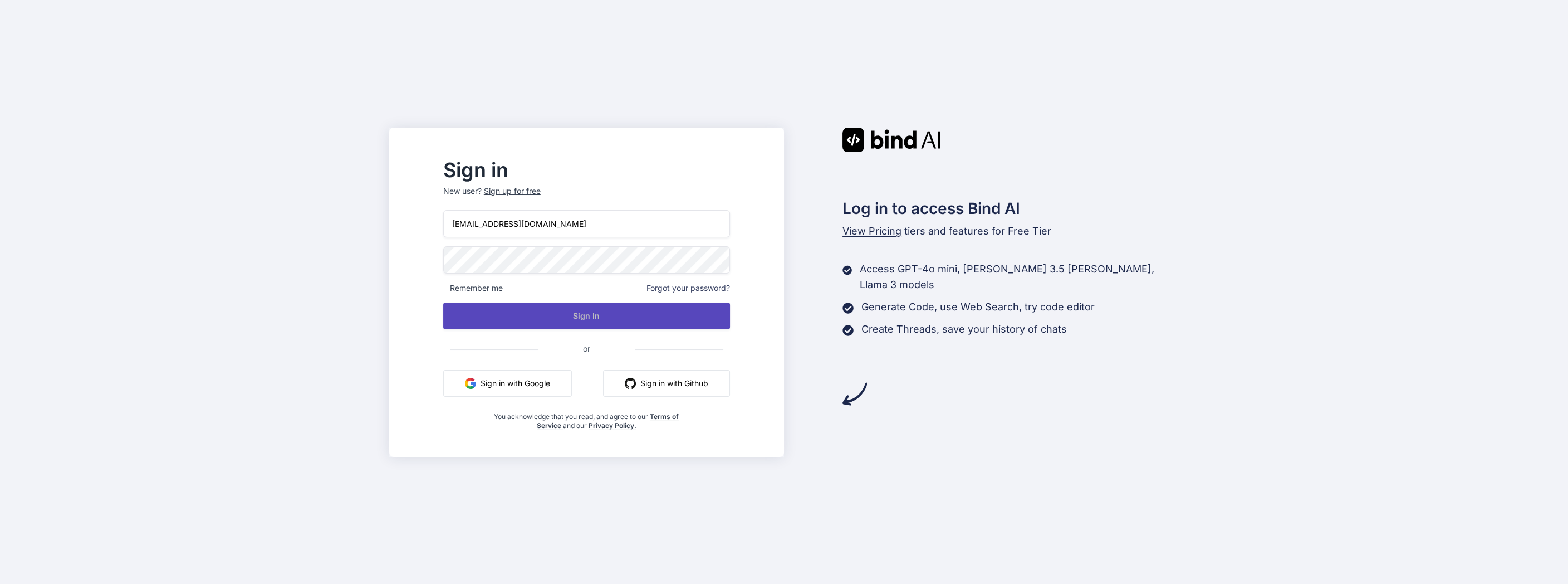
click at [591, 311] on button "Sign In" at bounding box center [586, 316] width 287 height 27
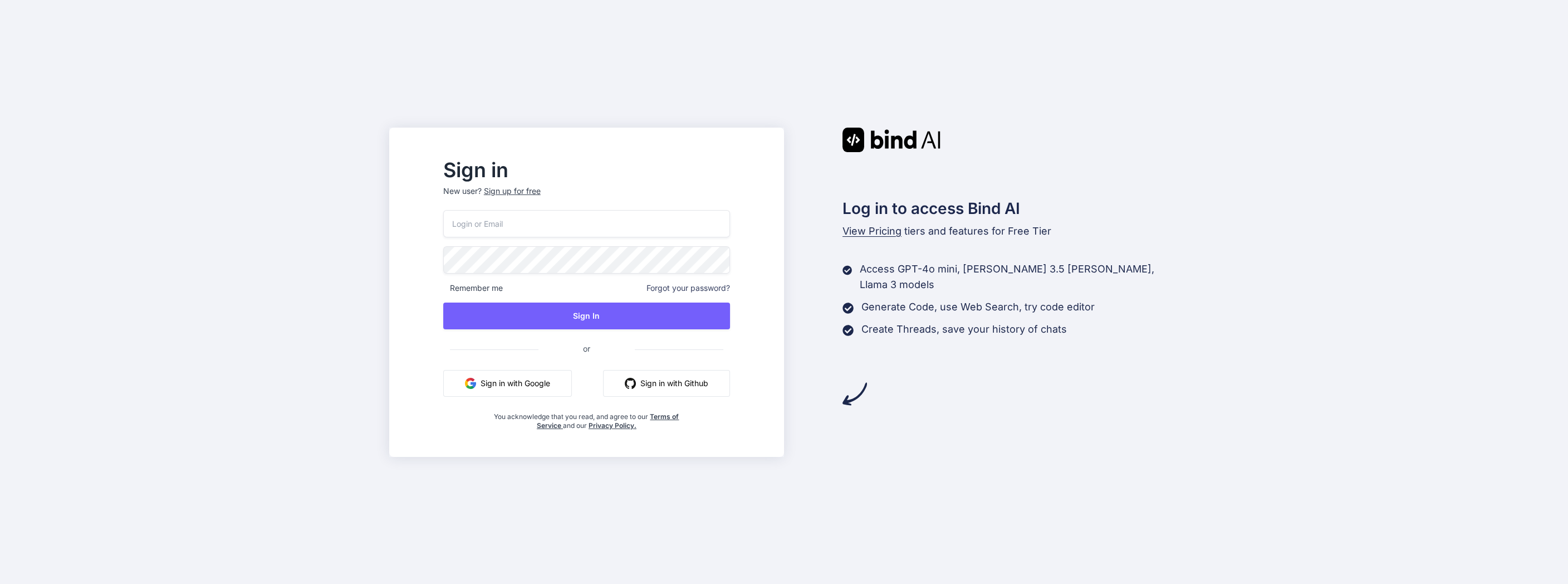
click at [875, 233] on span "View Pricing" at bounding box center [872, 231] width 59 height 12
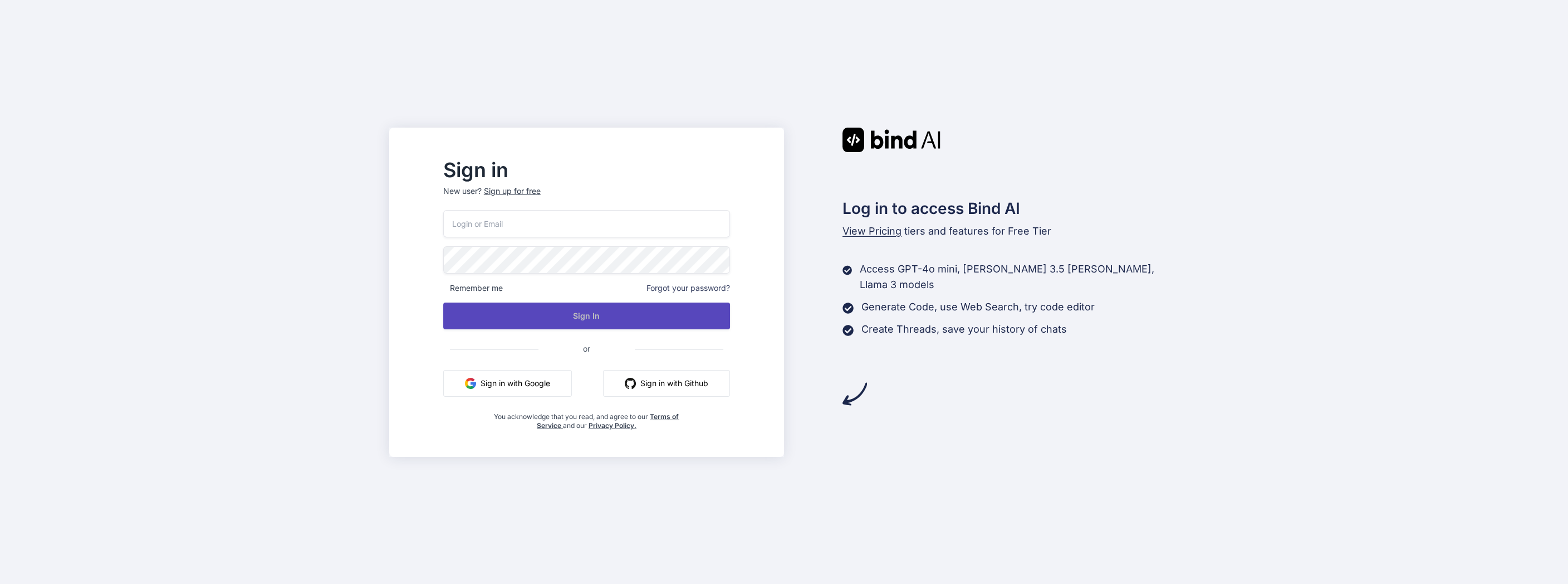
click at [665, 315] on button "Sign In" at bounding box center [586, 316] width 287 height 27
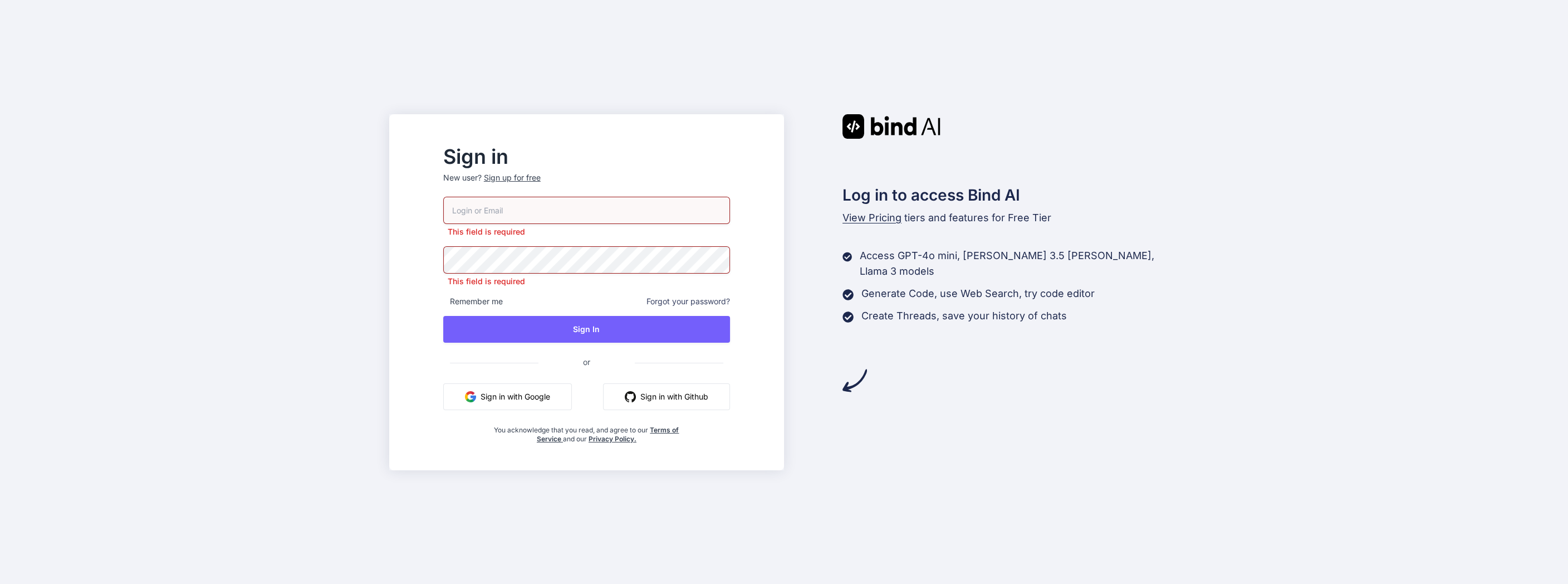
click at [523, 213] on input "email" at bounding box center [586, 210] width 287 height 27
type input "drbrianharte@gmail.com"
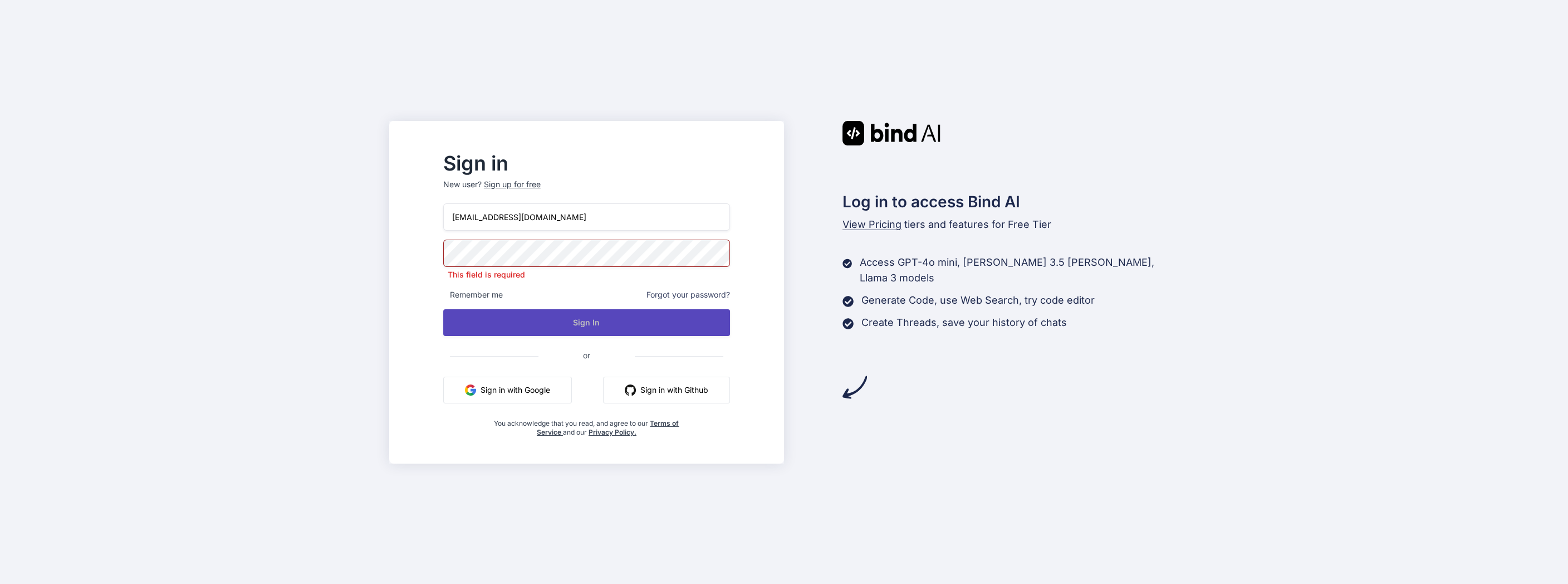
click at [559, 321] on button "Sign In" at bounding box center [586, 323] width 287 height 27
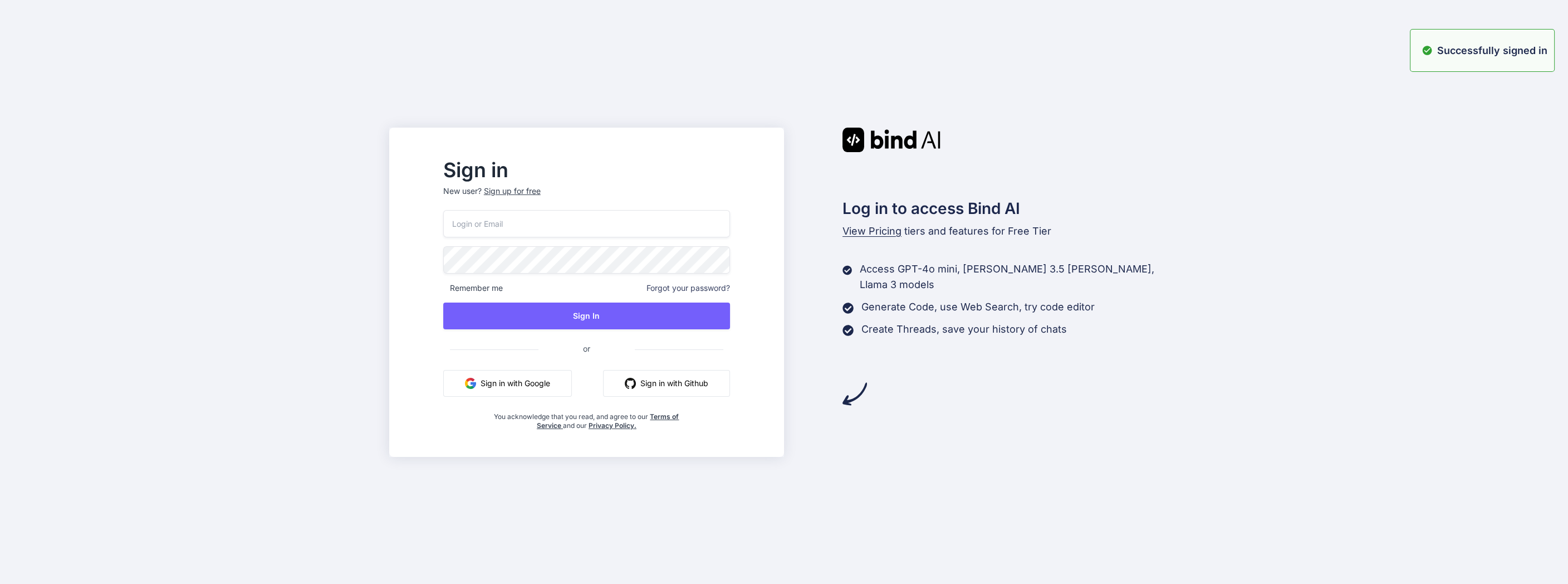
click at [1442, 50] on p "Successfully signed in" at bounding box center [1492, 50] width 110 height 15
click at [873, 233] on span "View Pricing" at bounding box center [872, 231] width 59 height 12
click at [851, 397] on img at bounding box center [855, 394] width 24 height 24
click at [865, 232] on span "View Pricing" at bounding box center [872, 231] width 59 height 12
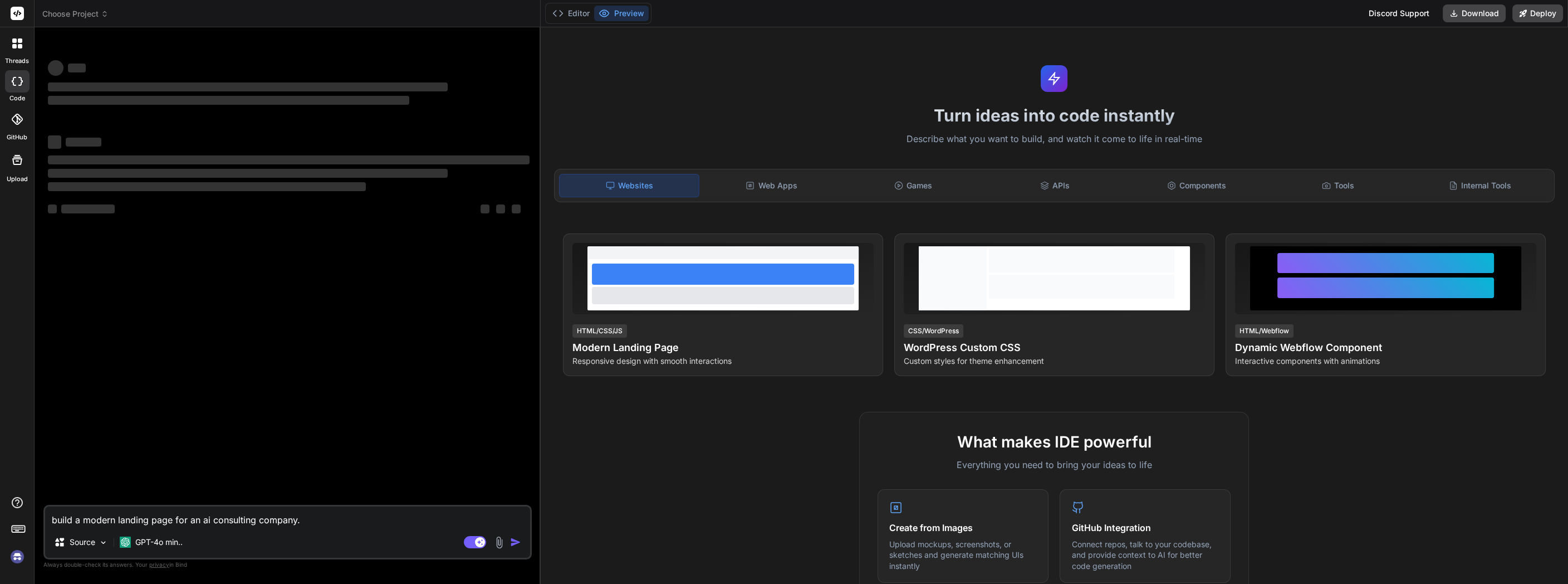
click at [614, 19] on button "Preview" at bounding box center [621, 13] width 55 height 16
type textarea "x"
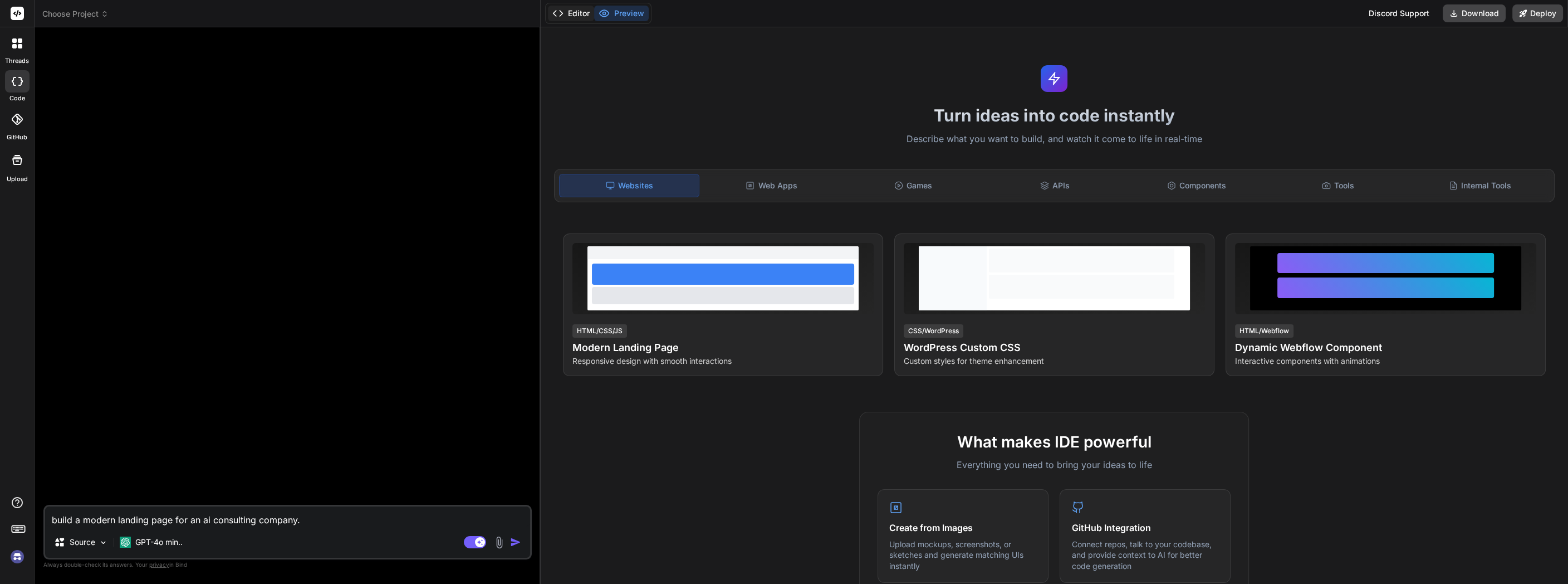
click at [565, 12] on button "Editor" at bounding box center [571, 13] width 46 height 16
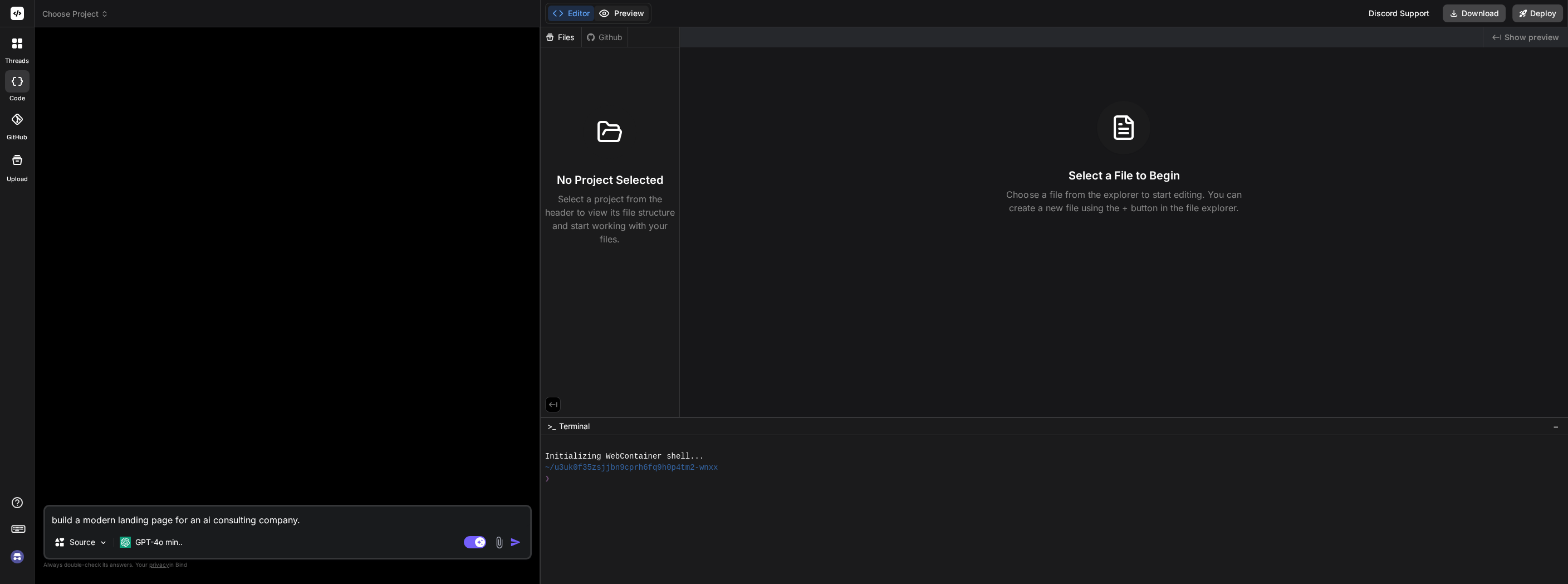
click at [618, 15] on button "Preview" at bounding box center [621, 13] width 55 height 16
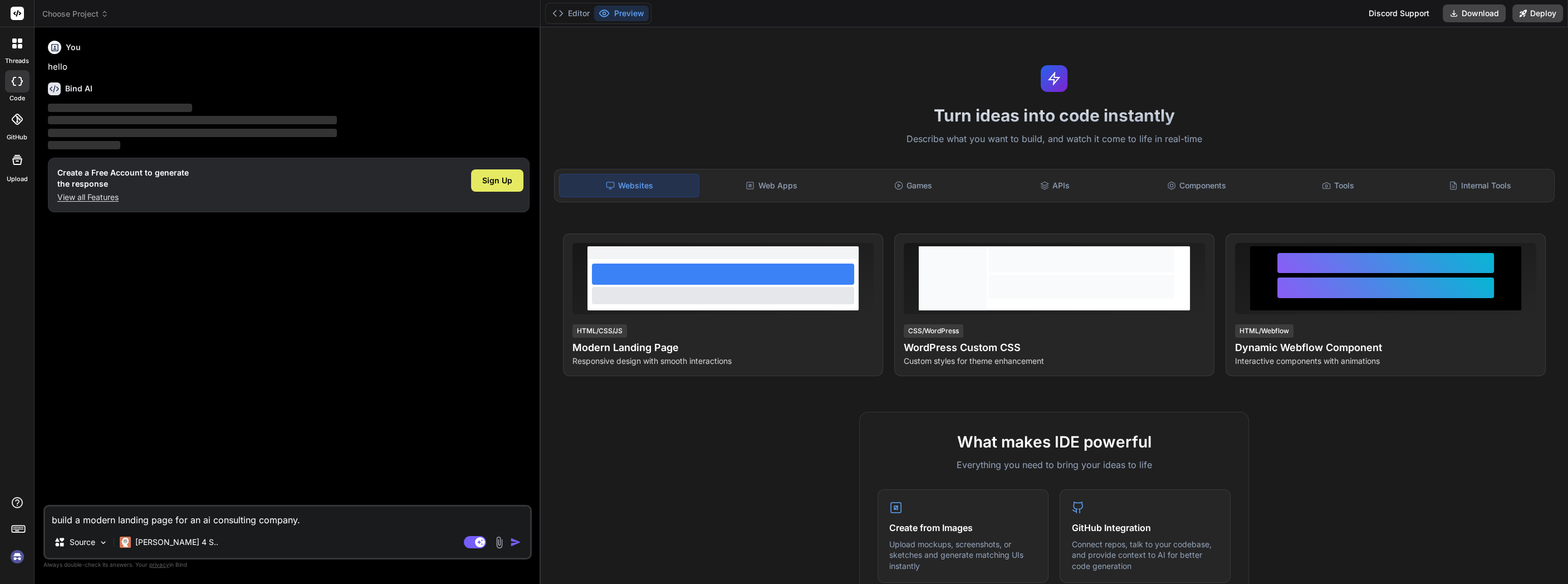
click at [496, 180] on span "Sign Up" at bounding box center [497, 180] width 30 height 11
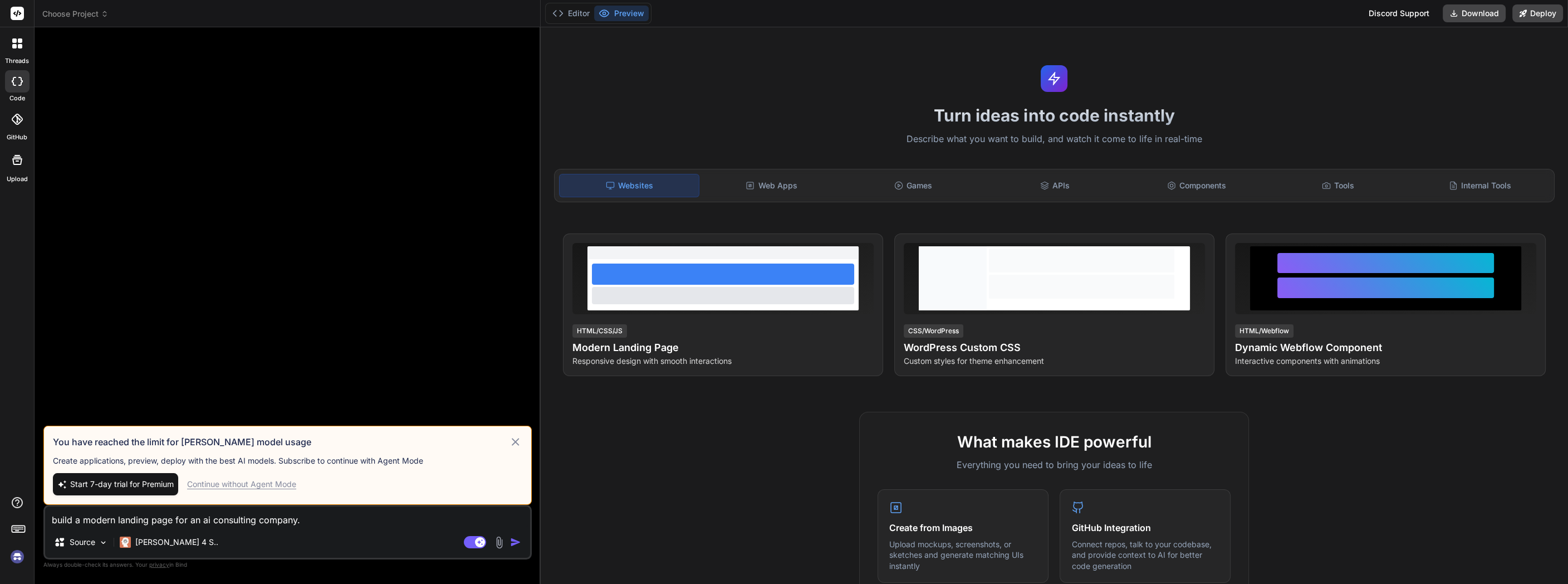
click at [271, 482] on div "Continue without Agent Mode" at bounding box center [241, 484] width 109 height 11
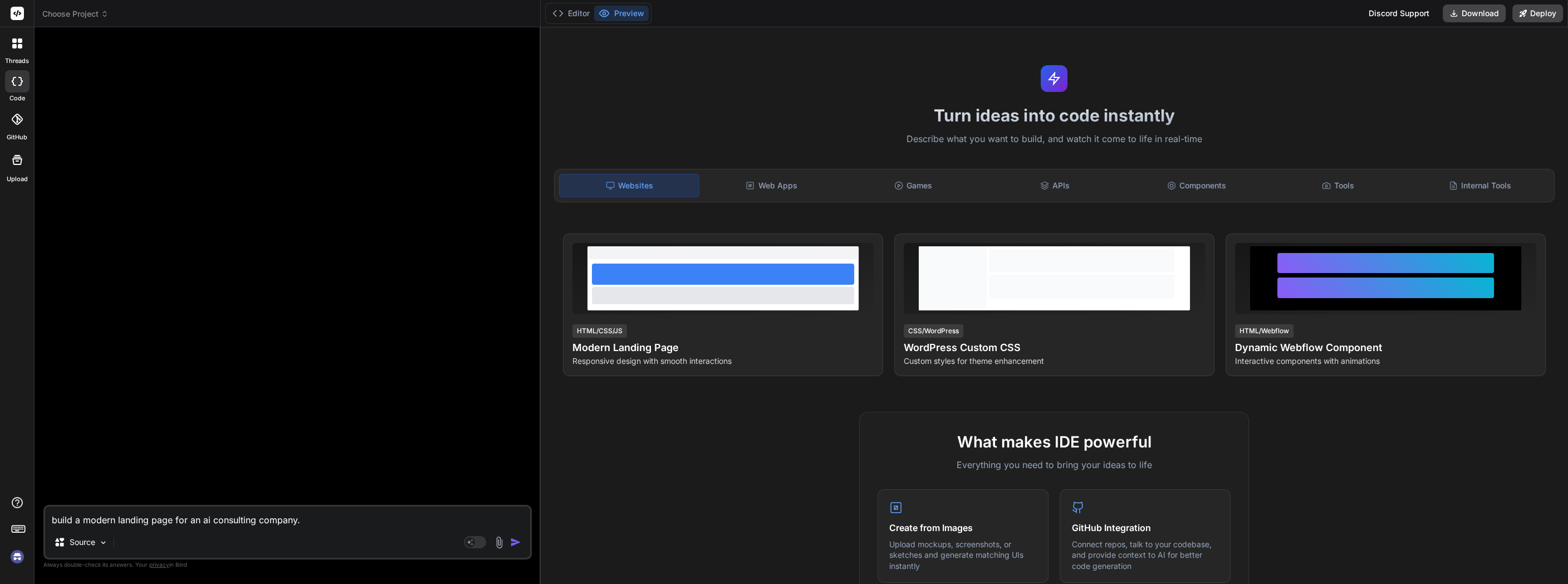
click at [517, 543] on img "button" at bounding box center [516, 542] width 11 height 11
type textarea "x"
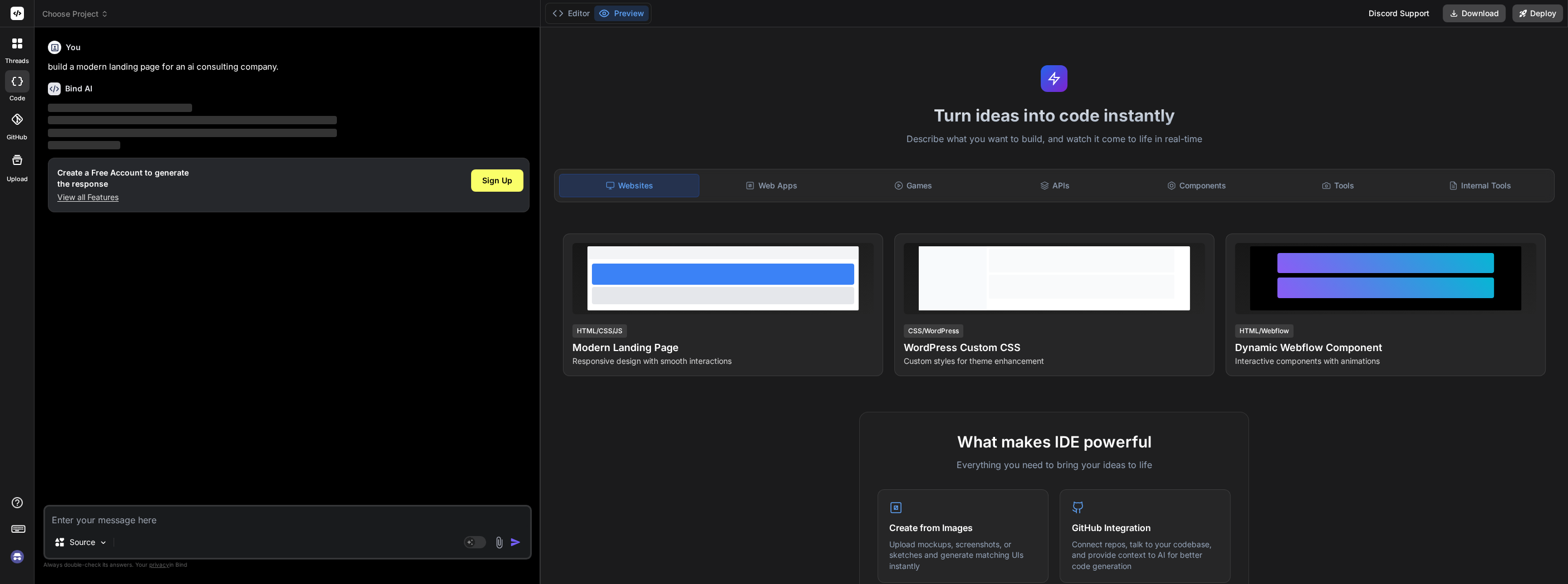
click at [517, 543] on img "button" at bounding box center [516, 542] width 11 height 11
click at [71, 49] on h6 "You" at bounding box center [73, 47] width 15 height 11
click at [13, 16] on rect at bounding box center [17, 13] width 13 height 13
click at [16, 43] on icon at bounding box center [17, 43] width 10 height 10
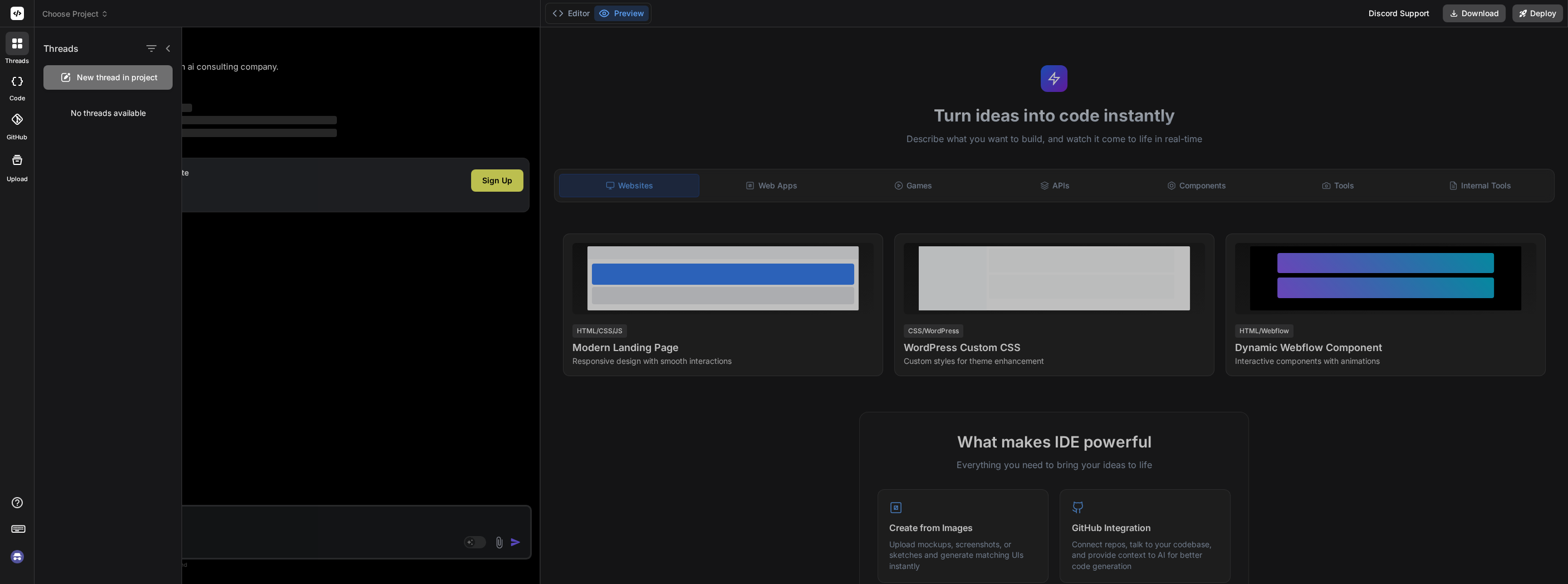
click at [15, 78] on icon at bounding box center [17, 81] width 11 height 9
type textarea "x"
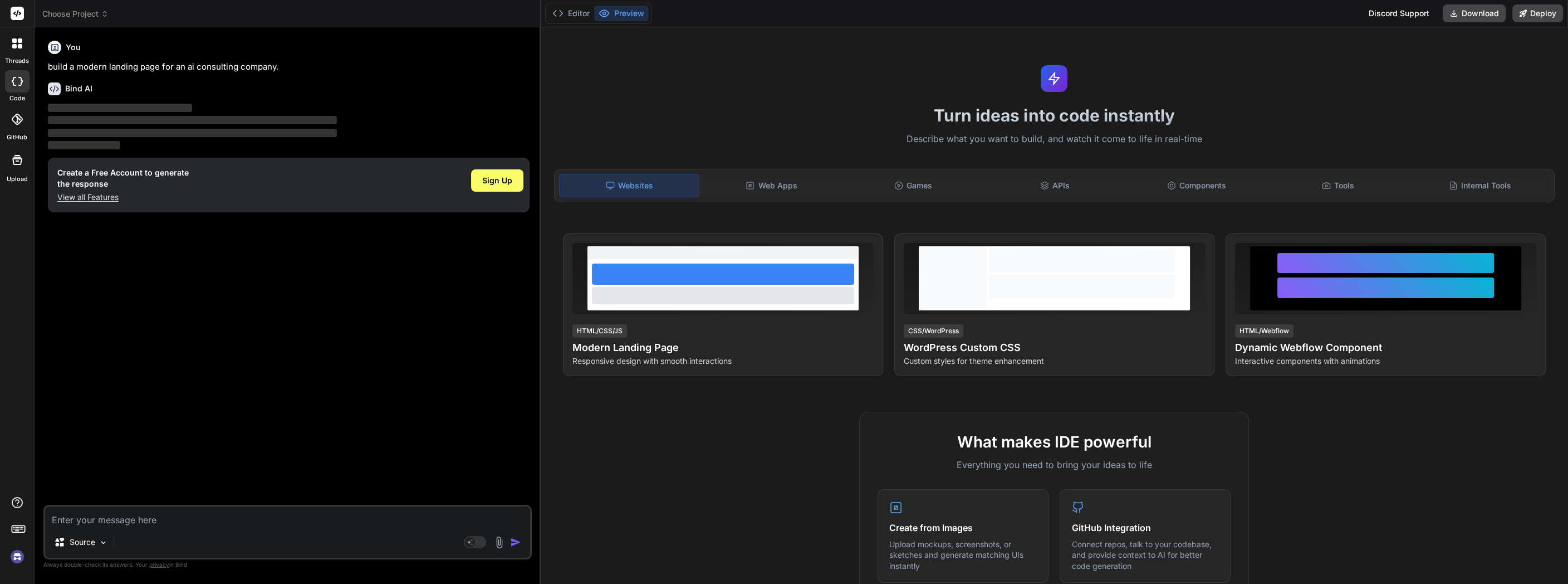
click at [19, 135] on label "GitHub" at bounding box center [17, 138] width 21 height 10
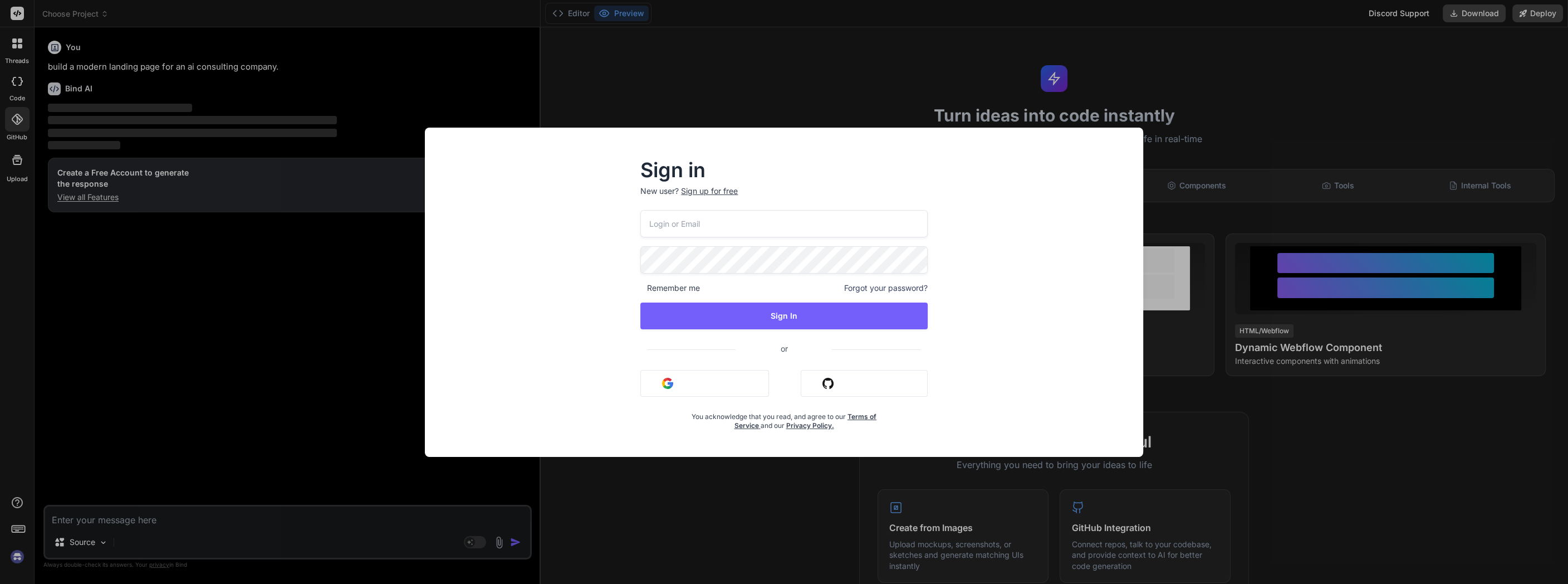
click at [807, 234] on input "email" at bounding box center [783, 223] width 287 height 27
click at [807, 234] on input "ddr" at bounding box center [783, 223] width 287 height 27
click at [806, 224] on input "ddr" at bounding box center [783, 223] width 287 height 27
click at [827, 424] on div "You acknowledge that you read, and agree to our Terms of Service and our Privac…" at bounding box center [784, 418] width 192 height 24
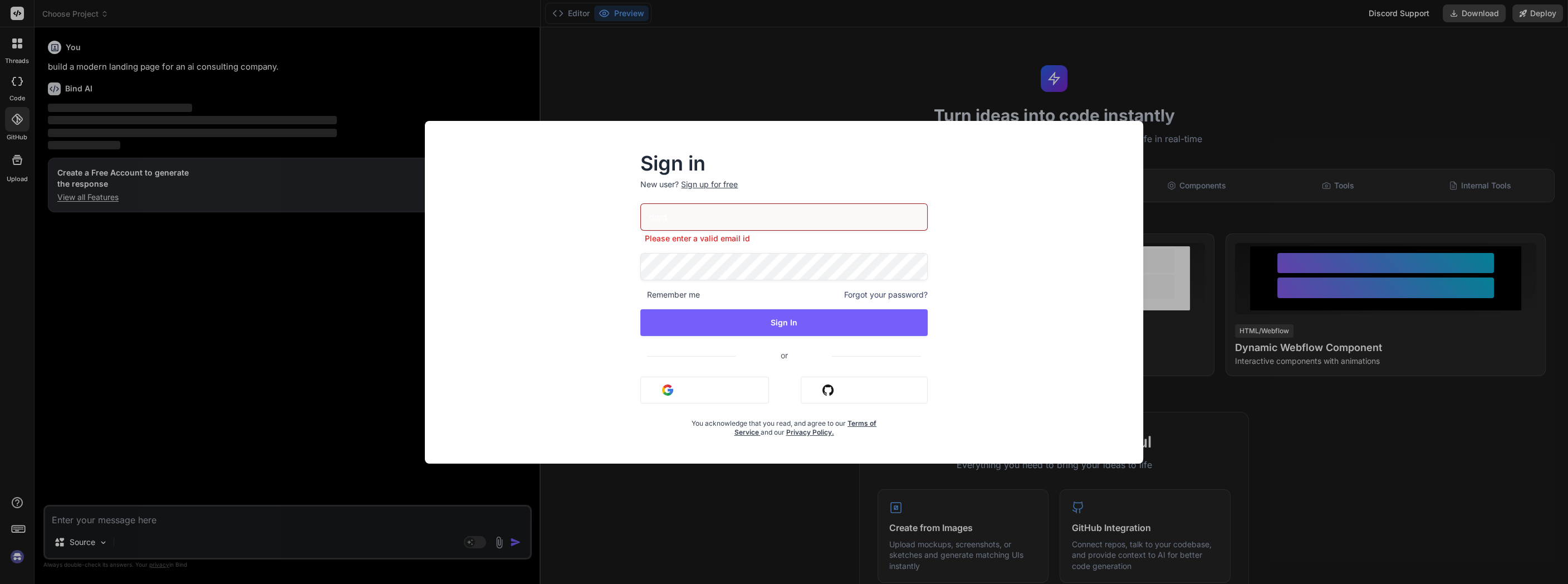
click at [698, 223] on input "ddrd" at bounding box center [783, 217] width 287 height 27
click at [709, 211] on input "ddrdddddddd" at bounding box center [783, 217] width 287 height 27
click at [709, 216] on input "ddrdddddddd" at bounding box center [783, 217] width 287 height 27
click at [709, 319] on button "Sign In" at bounding box center [783, 323] width 287 height 27
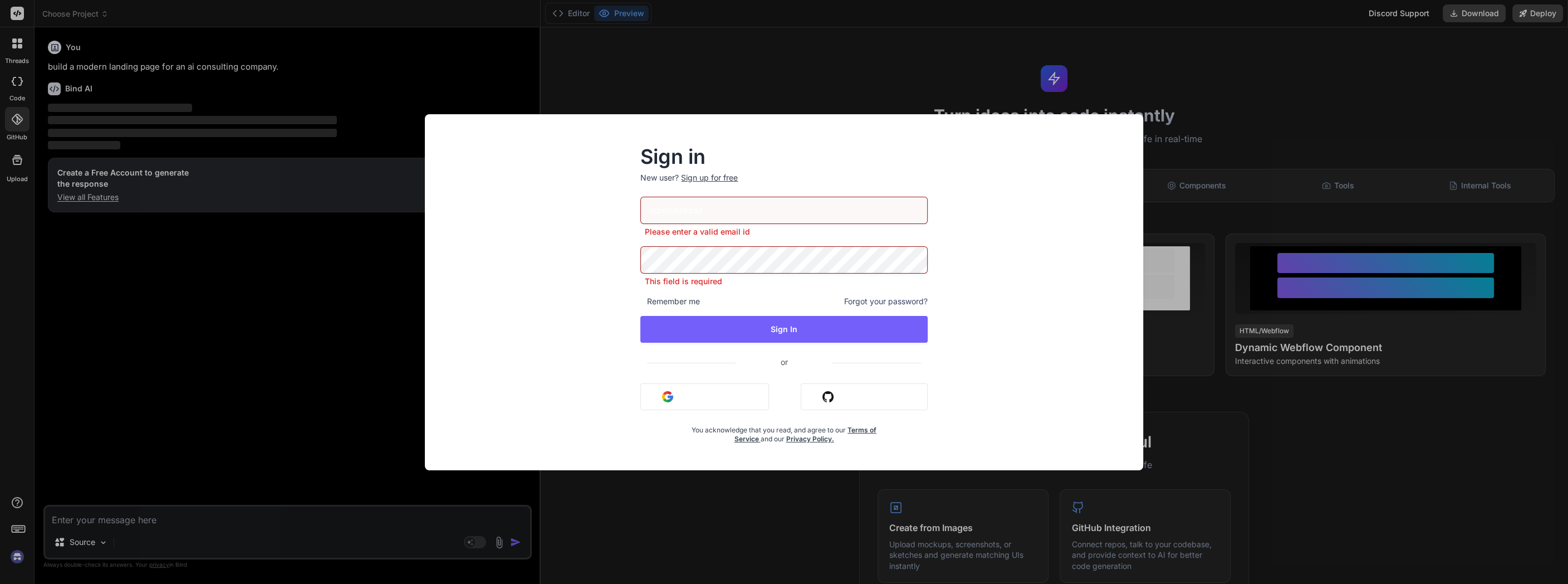
click at [691, 211] on input "ddrdddddddd" at bounding box center [783, 210] width 287 height 27
type input "ddrdddddddddddddddddd"
click at [321, 331] on div "Sign in New user? Sign up for free ddrdddddddddddddddddd Please enter a valid e…" at bounding box center [784, 292] width 1568 height 584
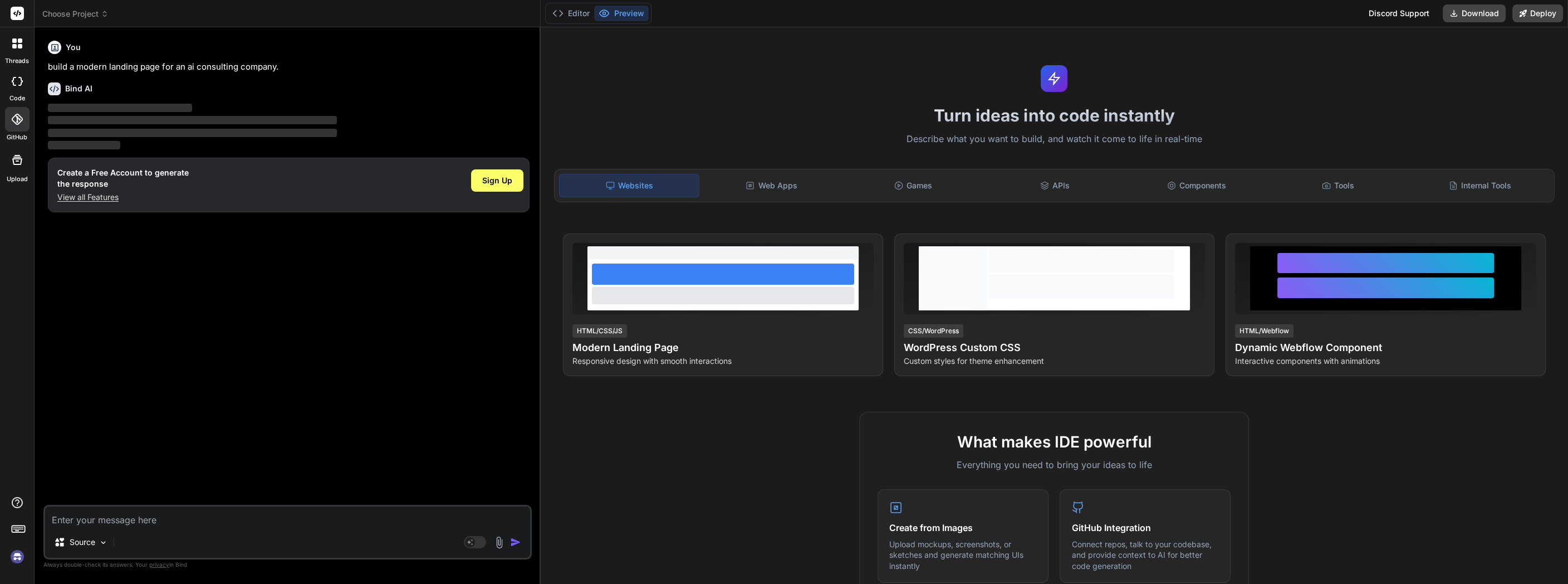
click at [16, 557] on img at bounding box center [17, 556] width 19 height 19
click at [11, 13] on rect at bounding box center [17, 13] width 13 height 13
click at [21, 43] on icon at bounding box center [17, 43] width 10 height 10
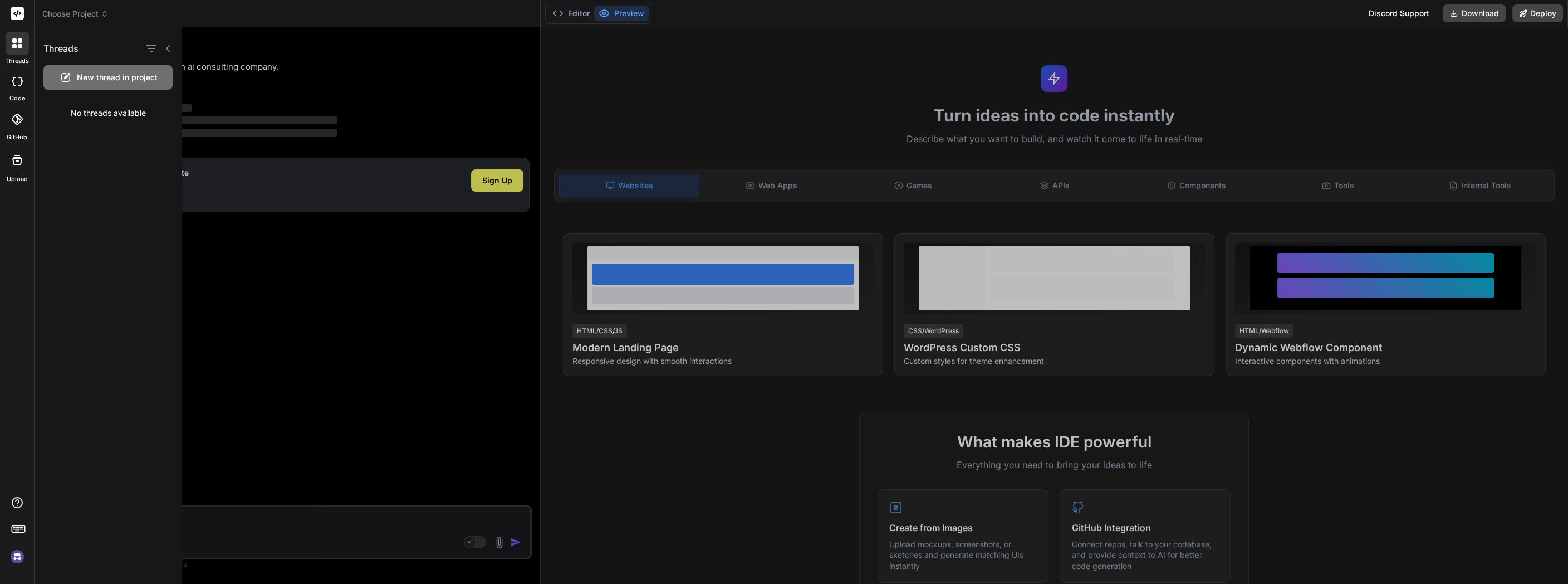
click at [19, 76] on div at bounding box center [17, 81] width 24 height 23
type textarea "x"
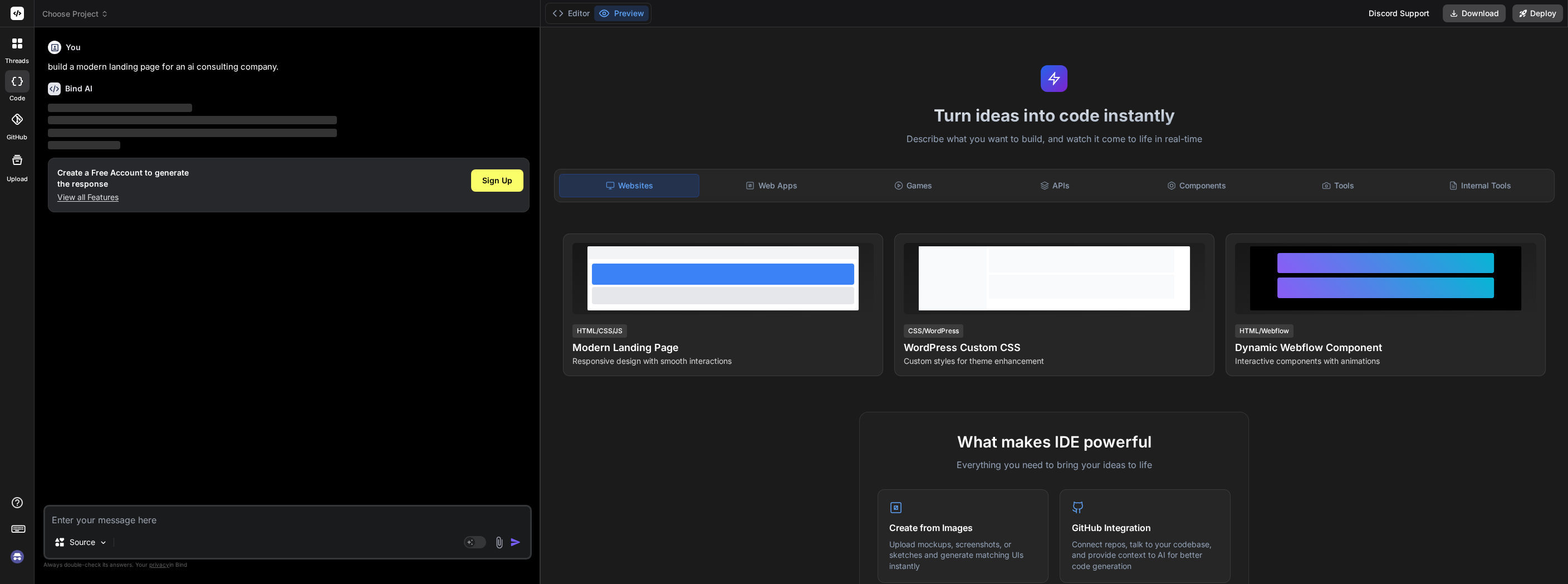
click at [16, 105] on div "GitHub" at bounding box center [17, 122] width 34 height 40
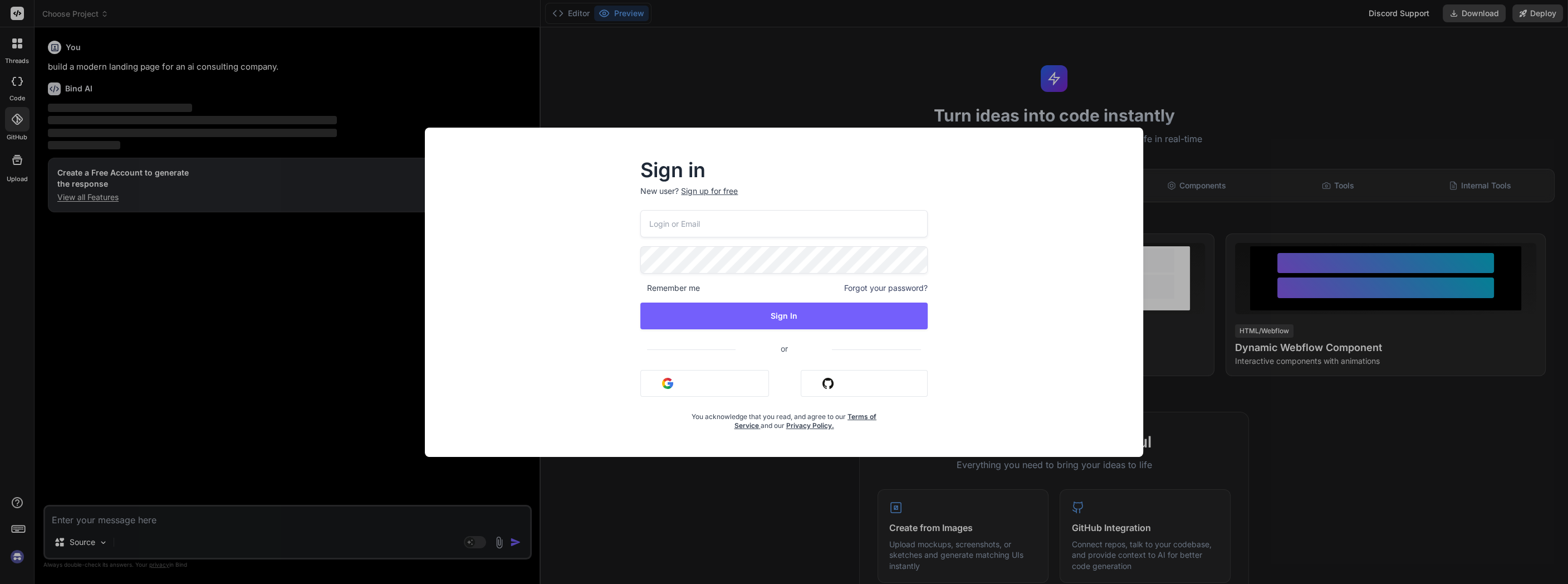
click at [717, 223] on input "email" at bounding box center [783, 223] width 287 height 27
type input "ddddddddd5555"
click at [760, 57] on div "Sign in New user? Sign up for free ddddddddd5555 Remember me Forgot your passwo…" at bounding box center [784, 292] width 1568 height 584
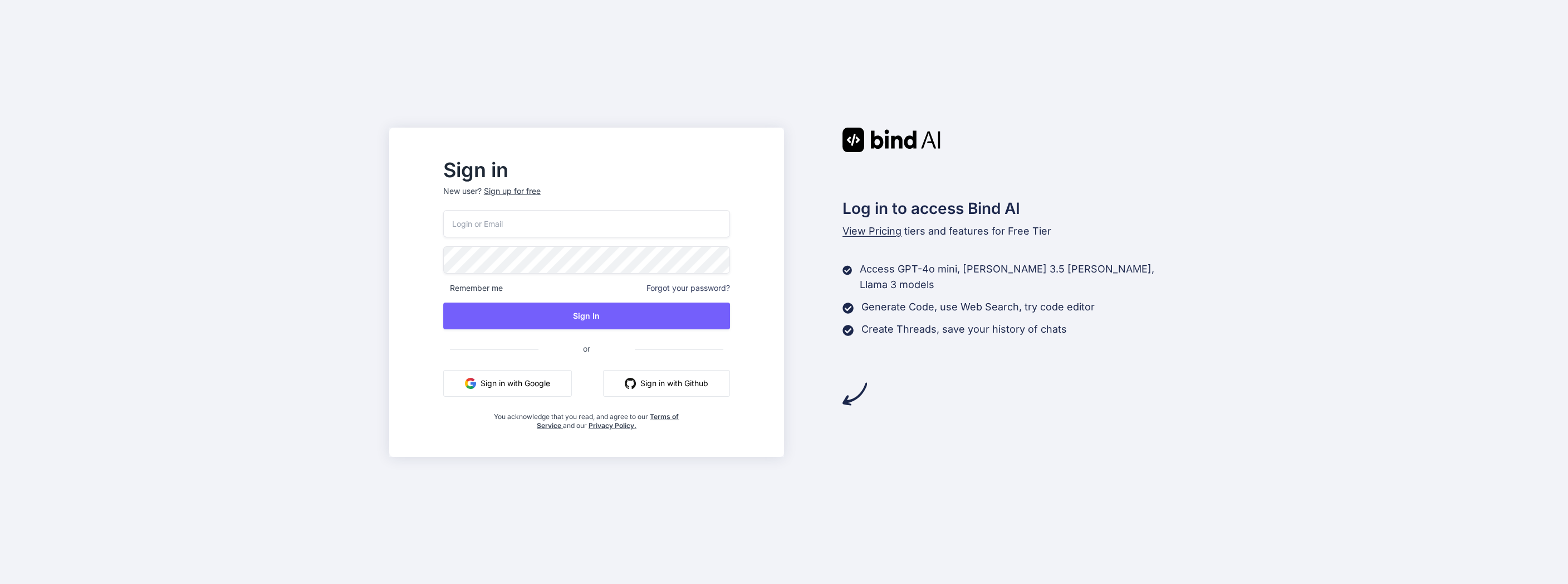
click at [480, 227] on input "email" at bounding box center [586, 223] width 287 height 27
type input "drbrianharte@gmail.com"
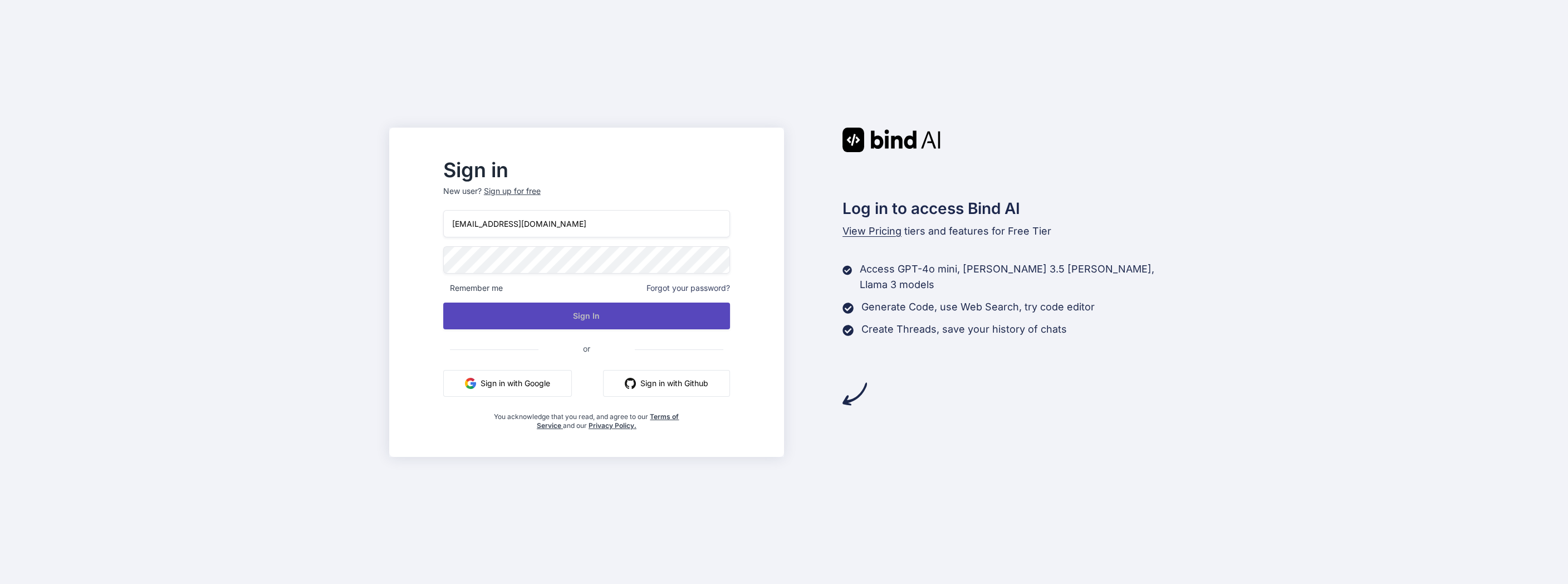
click at [598, 314] on button "Sign In" at bounding box center [586, 316] width 287 height 27
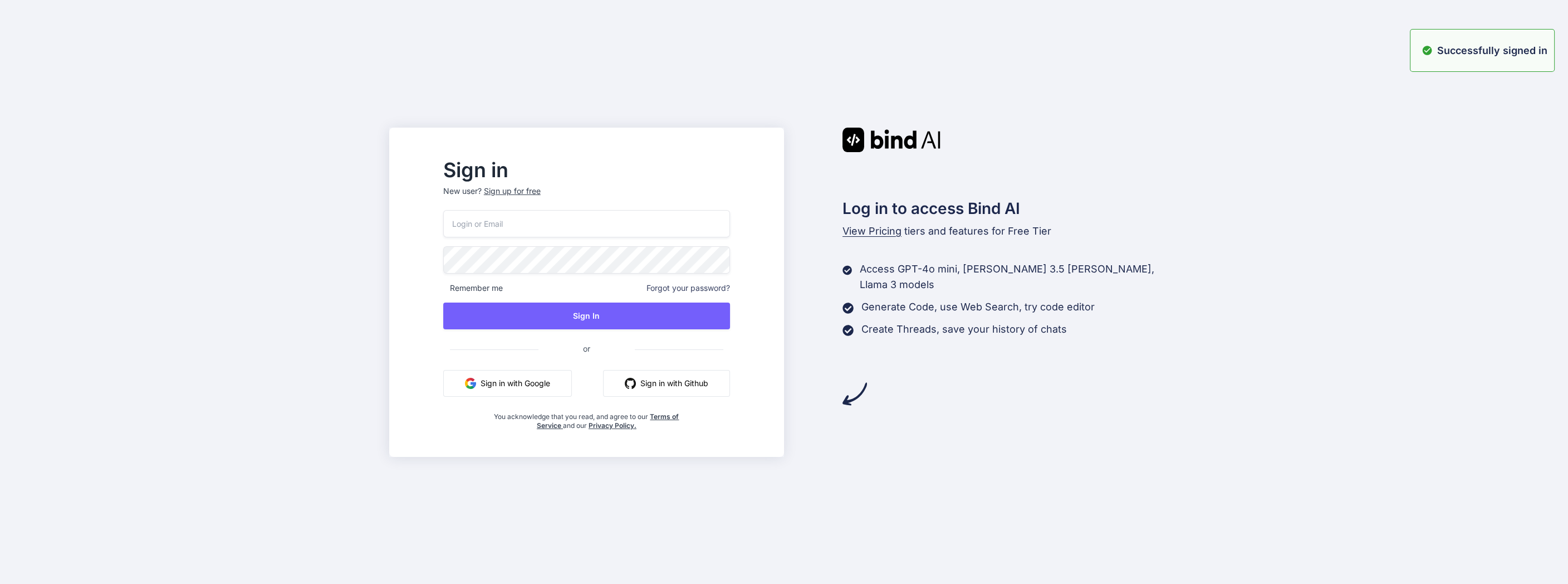
click at [1452, 62] on div "Successfully signed in" at bounding box center [1482, 51] width 145 height 43
